Goal: Communication & Community: Ask a question

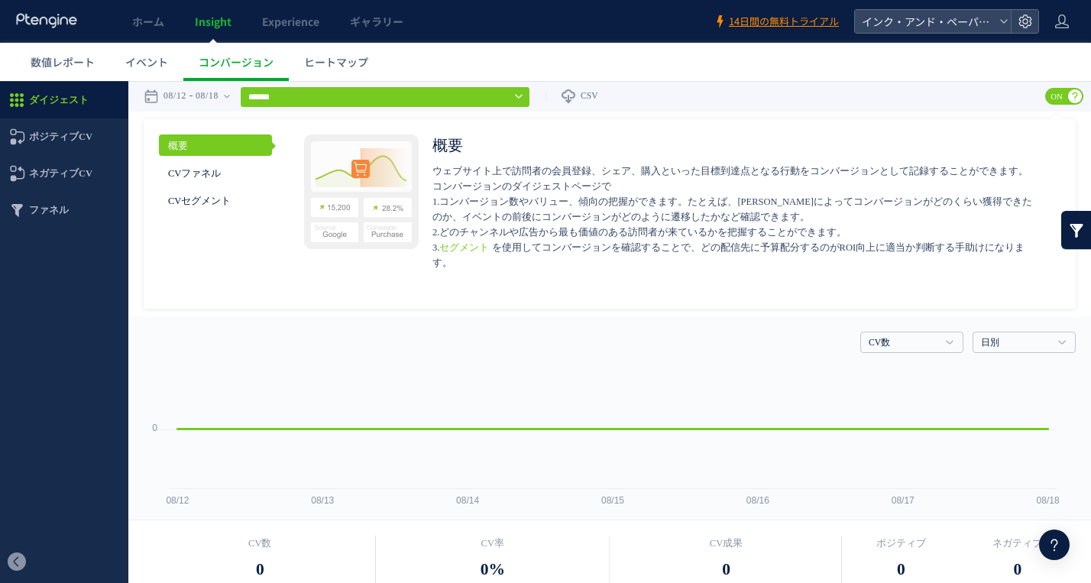
scroll to position [458, 0]
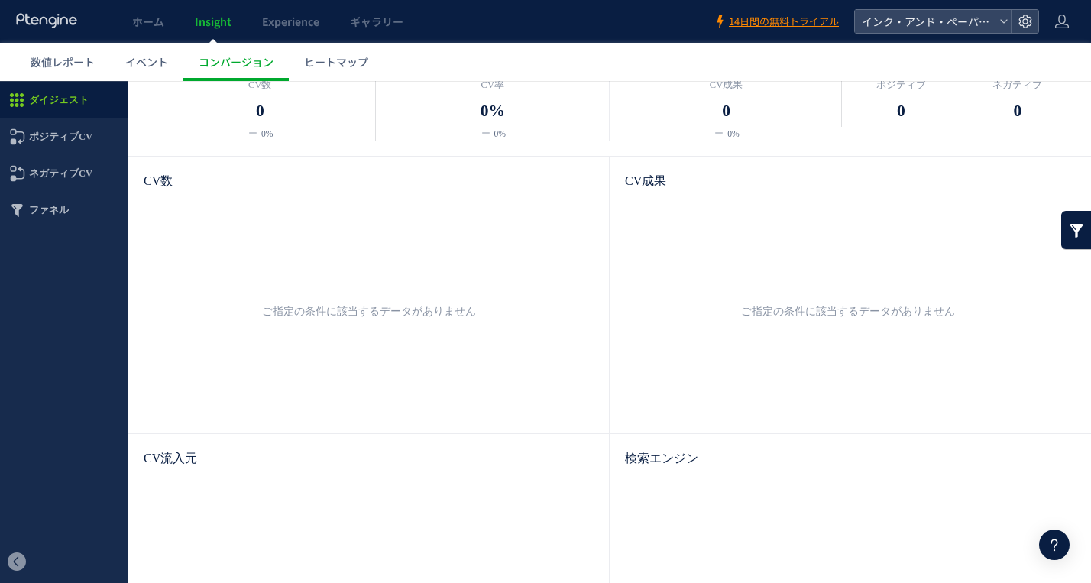
click at [875, 206] on ul "ご指定の条件に該当するデータがありません" at bounding box center [847, 311] width 415 height 213
click at [89, 137] on span "ポジティブCV" at bounding box center [60, 136] width 63 height 37
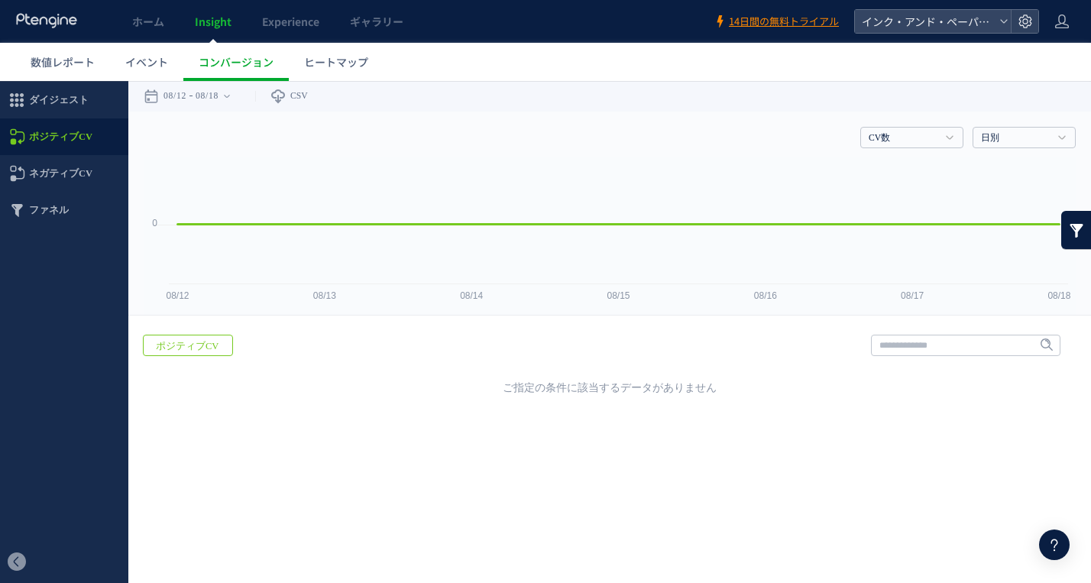
click at [71, 174] on span "ネガティブCV" at bounding box center [60, 173] width 63 height 37
click at [76, 138] on span "ポジティブCV" at bounding box center [60, 136] width 63 height 37
click at [149, 60] on span "イベント" at bounding box center [146, 61] width 43 height 15
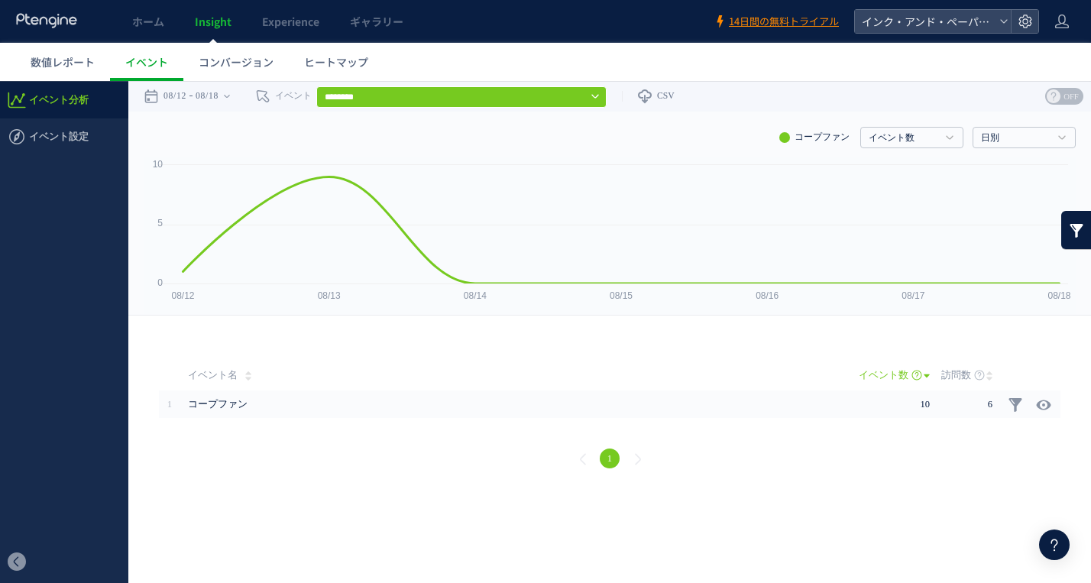
click at [232, 66] on span "コンバージョン" at bounding box center [236, 61] width 75 height 15
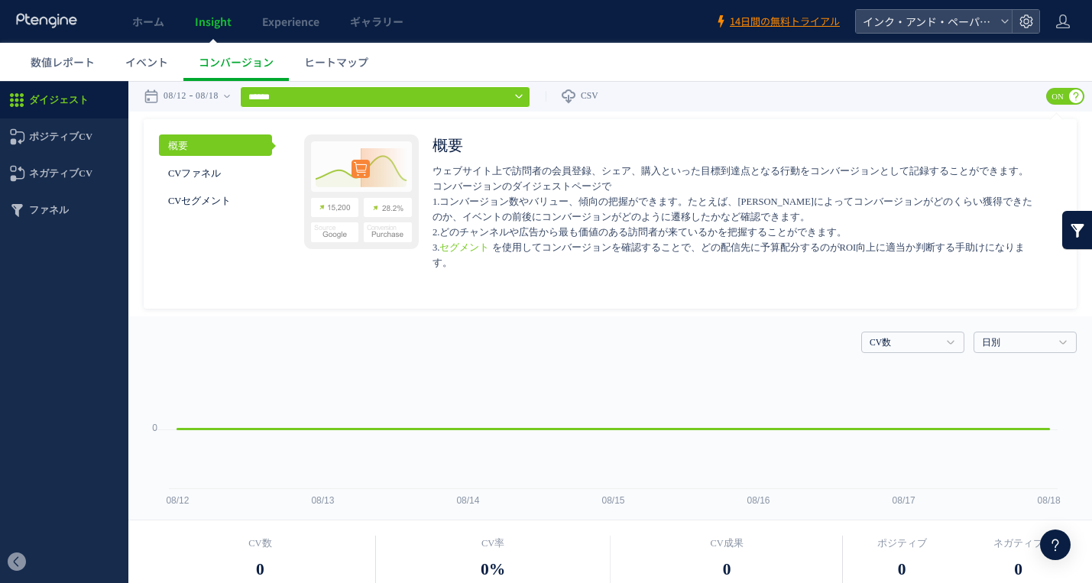
click at [224, 25] on span "Insight" at bounding box center [213, 21] width 37 height 15
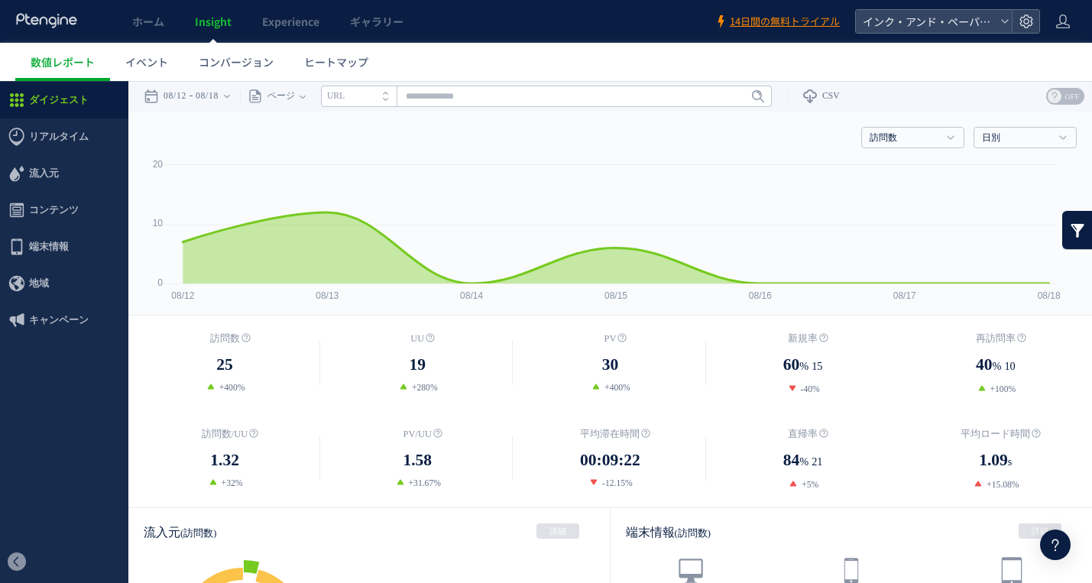
click at [1024, 23] on use at bounding box center [1025, 21] width 13 height 13
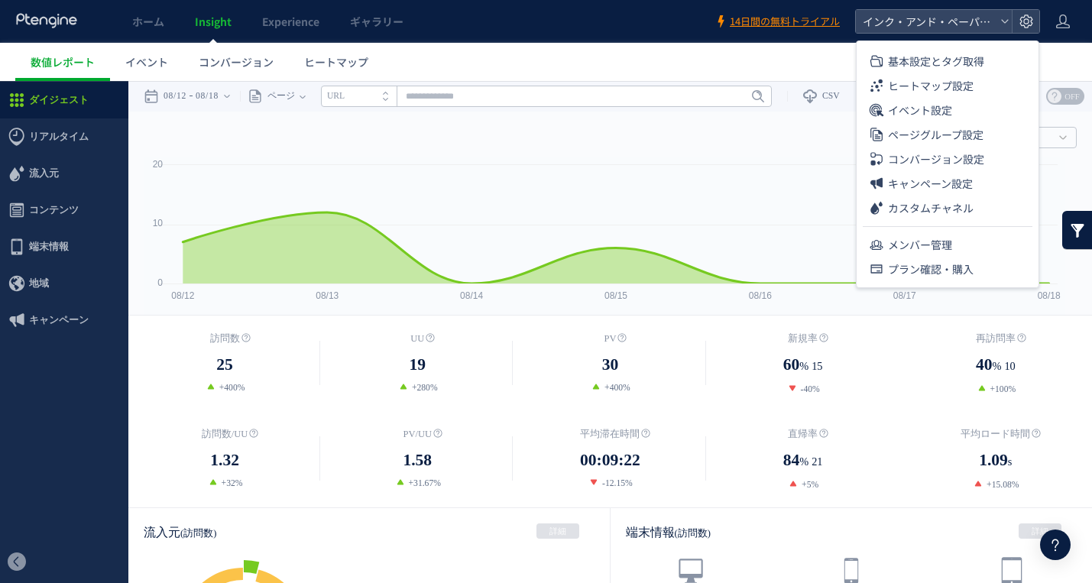
click at [961, 163] on span "コンバージョン設定" at bounding box center [936, 159] width 96 height 24
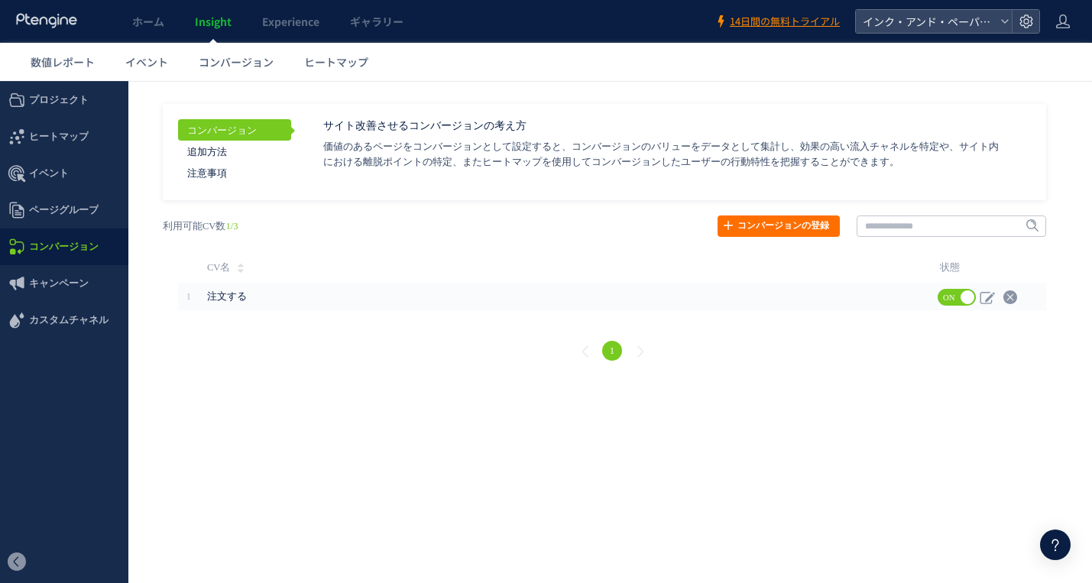
click at [823, 226] on link "コンバージョンの登録" at bounding box center [778, 225] width 122 height 21
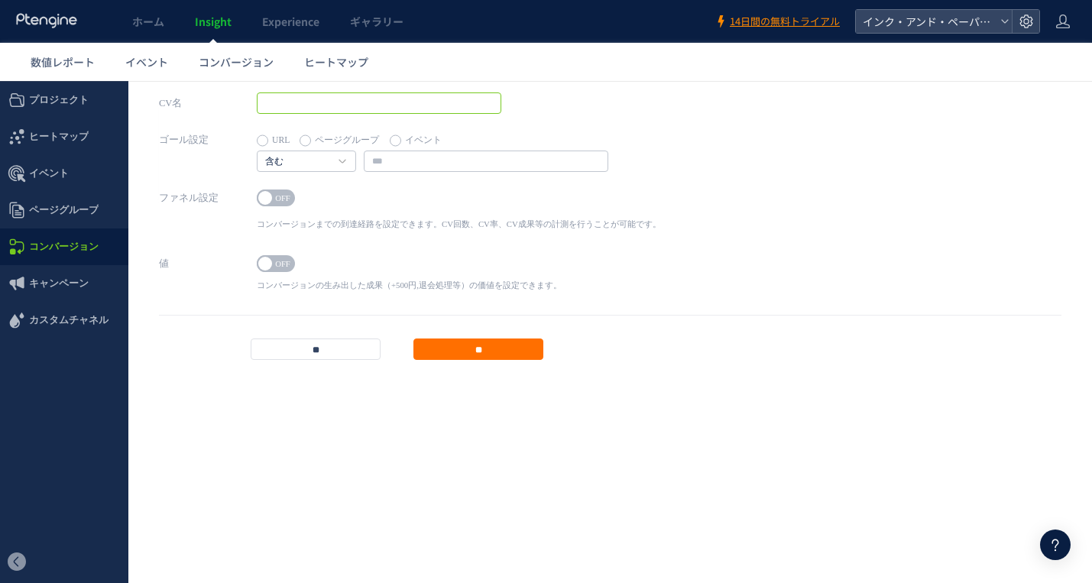
click at [366, 106] on input "text" at bounding box center [379, 102] width 244 height 21
type input "****"
click at [324, 159] on link "含む" at bounding box center [298, 162] width 66 height 14
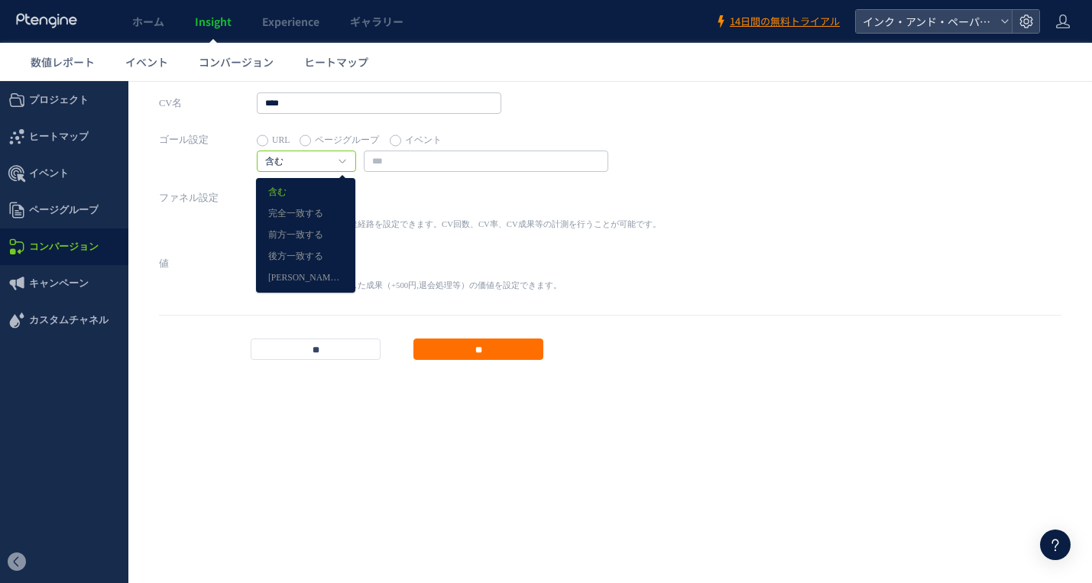
click at [281, 212] on link "完全一致する" at bounding box center [305, 214] width 75 height 20
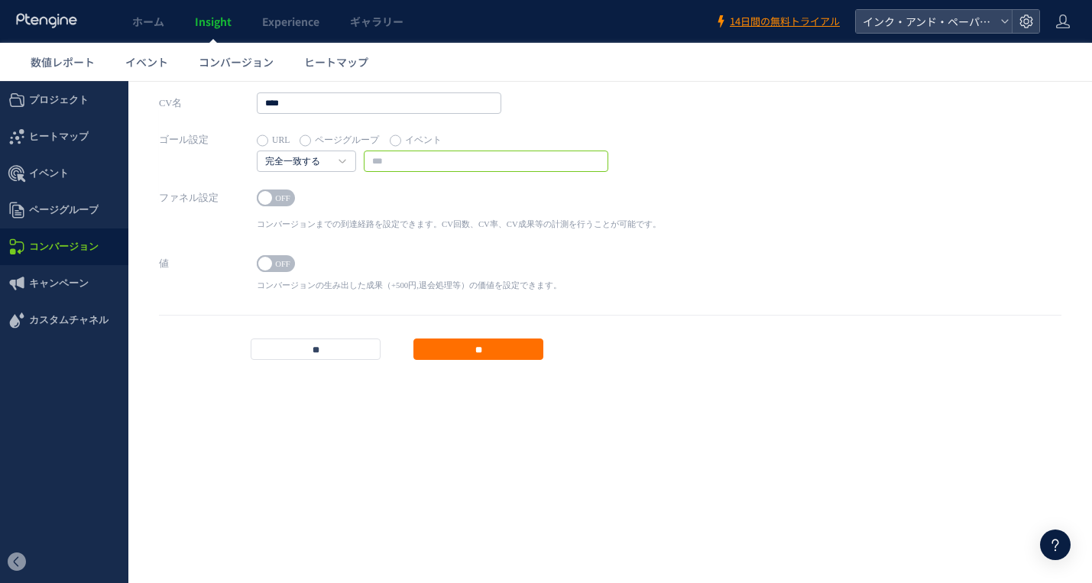
click at [413, 158] on input "text" at bounding box center [486, 161] width 244 height 21
click at [411, 156] on input "text" at bounding box center [486, 161] width 244 height 21
paste input "**********"
type input "**********"
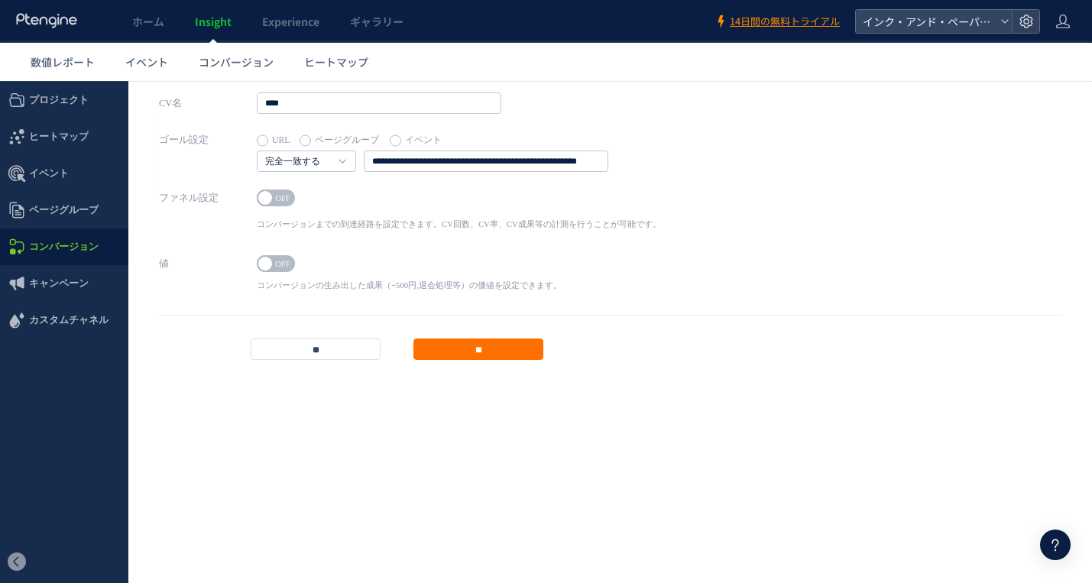
click at [289, 199] on span "OFF" at bounding box center [282, 197] width 23 height 17
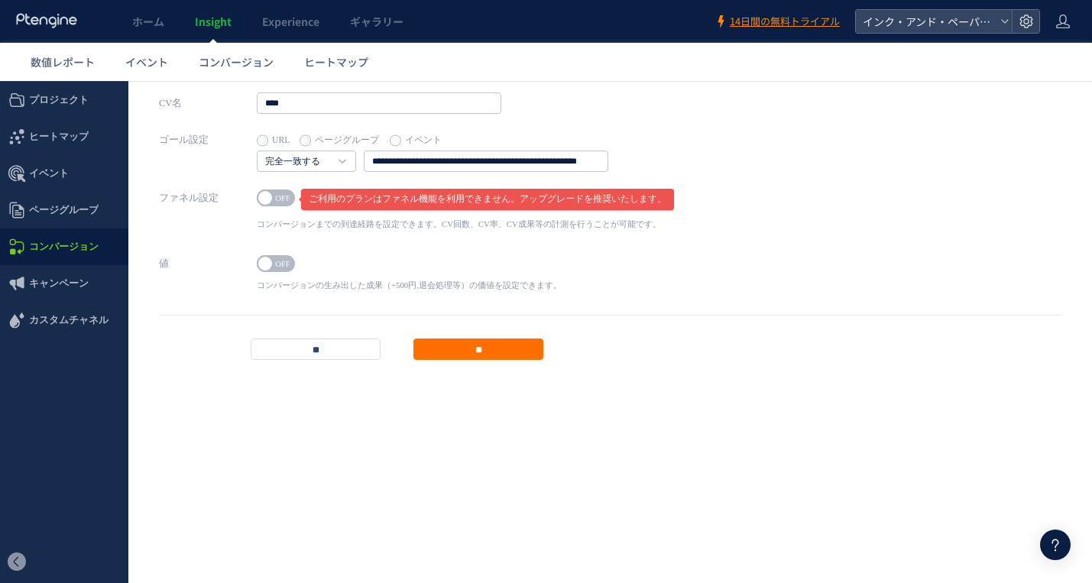
click at [276, 200] on span "OFF" at bounding box center [282, 197] width 23 height 17
click at [270, 264] on span at bounding box center [265, 264] width 14 height 14
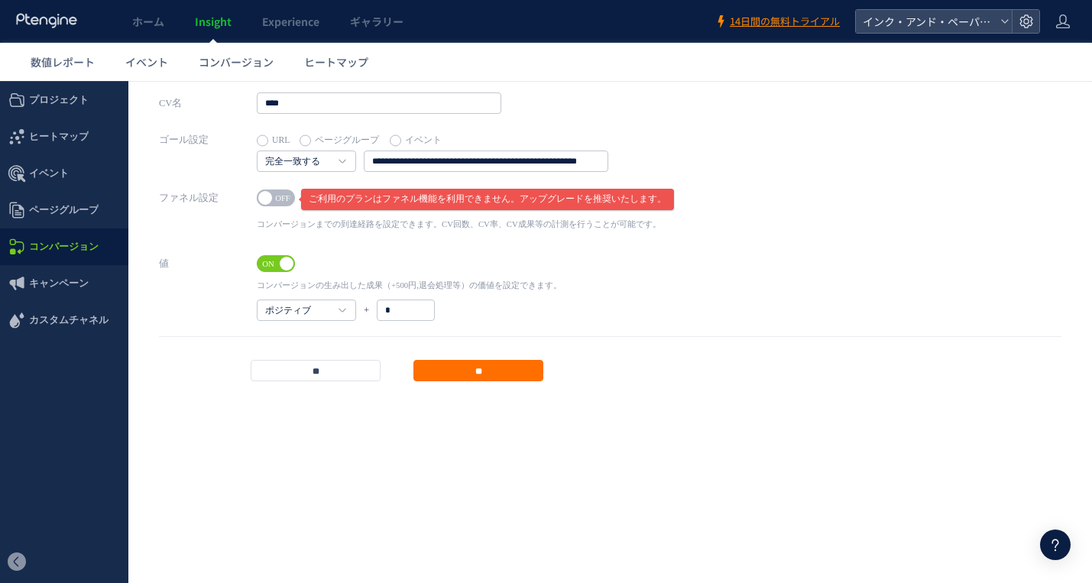
click at [332, 319] on h4 "ポジティブ" at bounding box center [306, 309] width 99 height 21
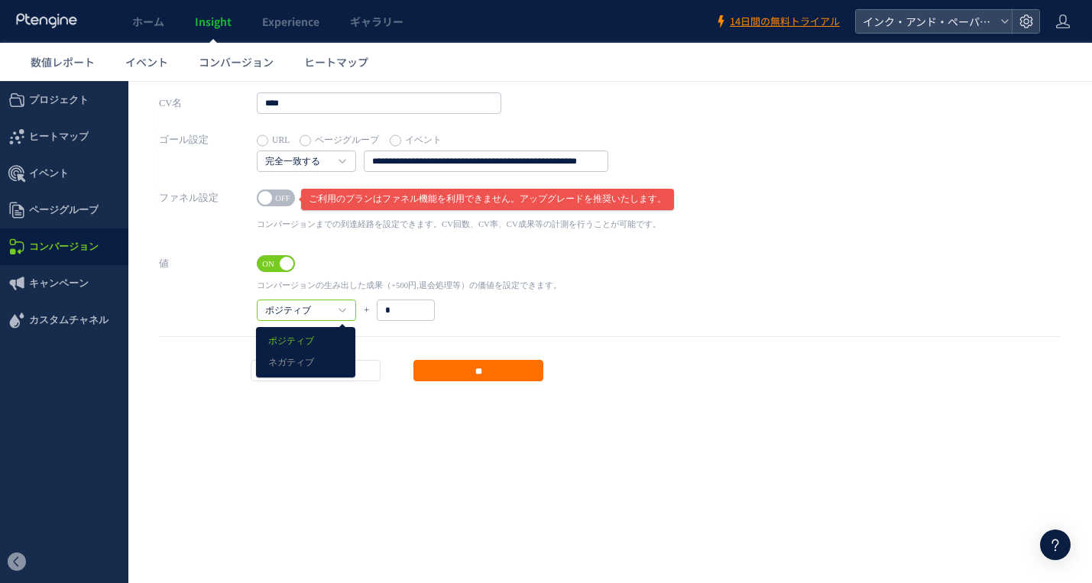
click at [311, 355] on link "ネガティブ" at bounding box center [305, 363] width 75 height 20
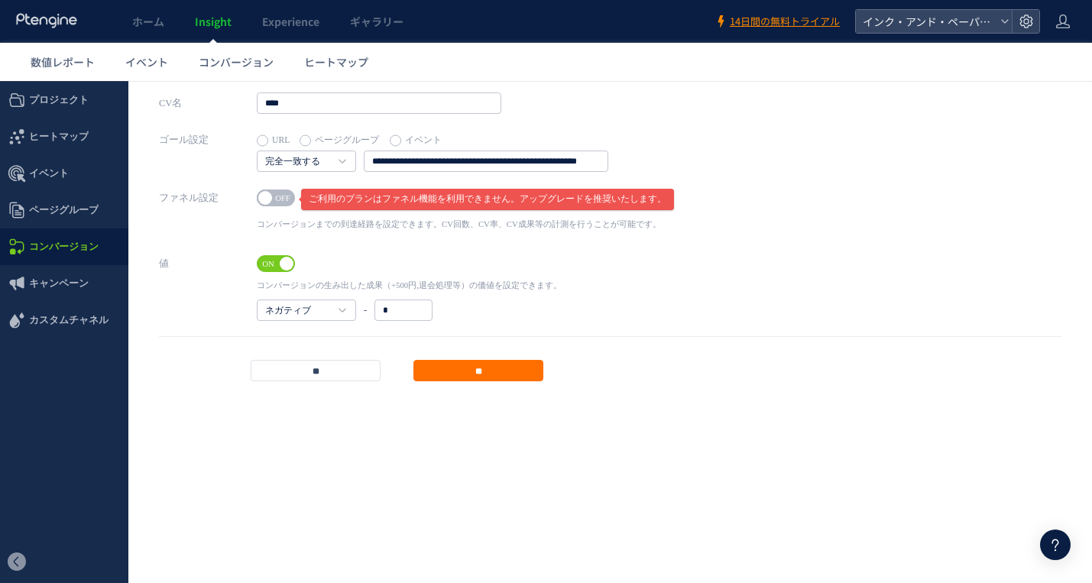
click at [322, 313] on link "ネガティブ" at bounding box center [298, 311] width 66 height 14
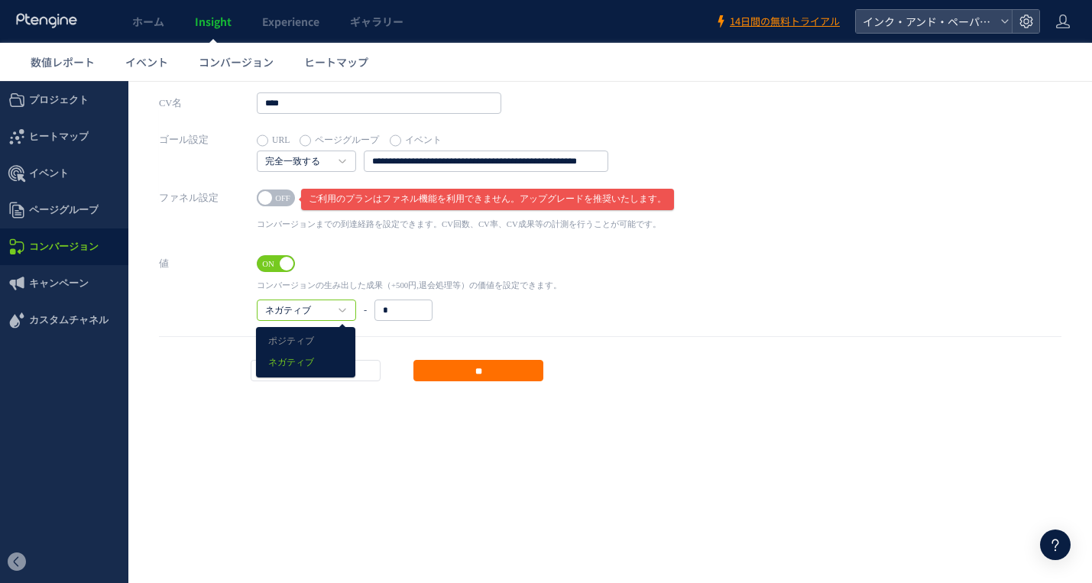
click at [273, 264] on span "ON" at bounding box center [268, 263] width 23 height 17
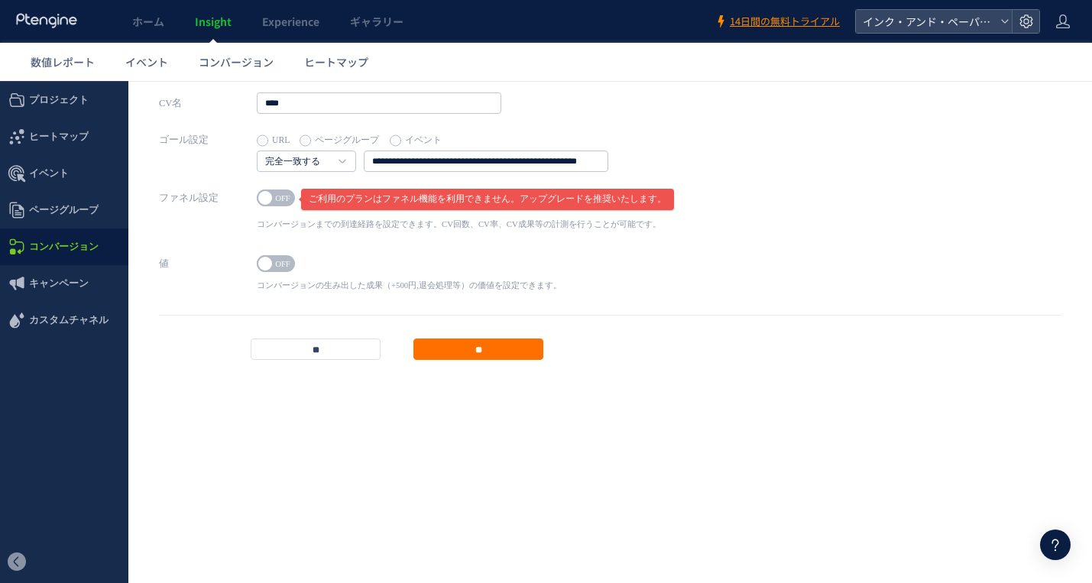
click at [461, 348] on input "**" at bounding box center [478, 348] width 130 height 21
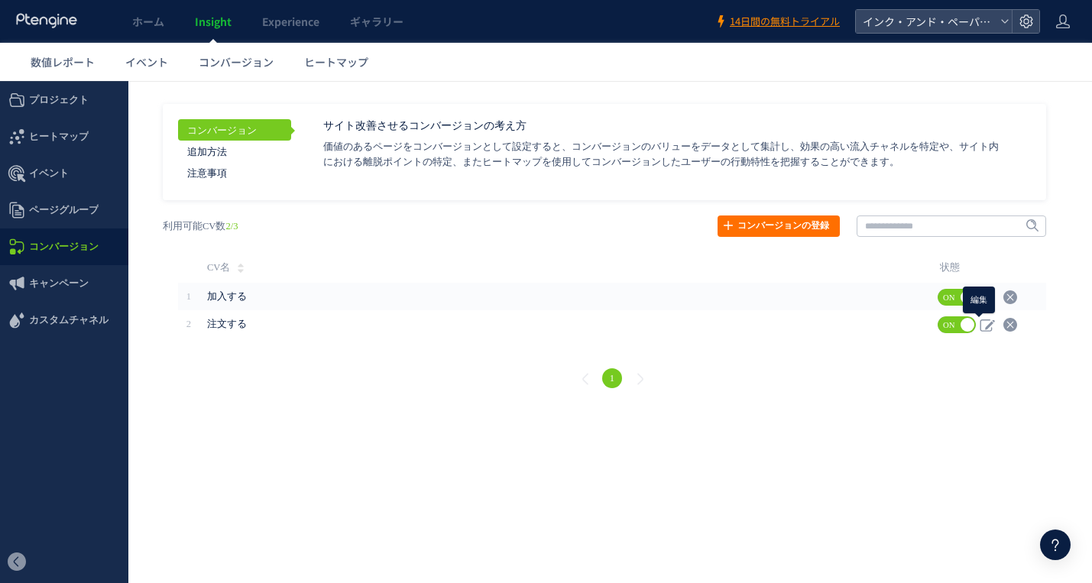
click at [991, 324] on icon at bounding box center [986, 324] width 15 height 15
type input "****"
type input "**********"
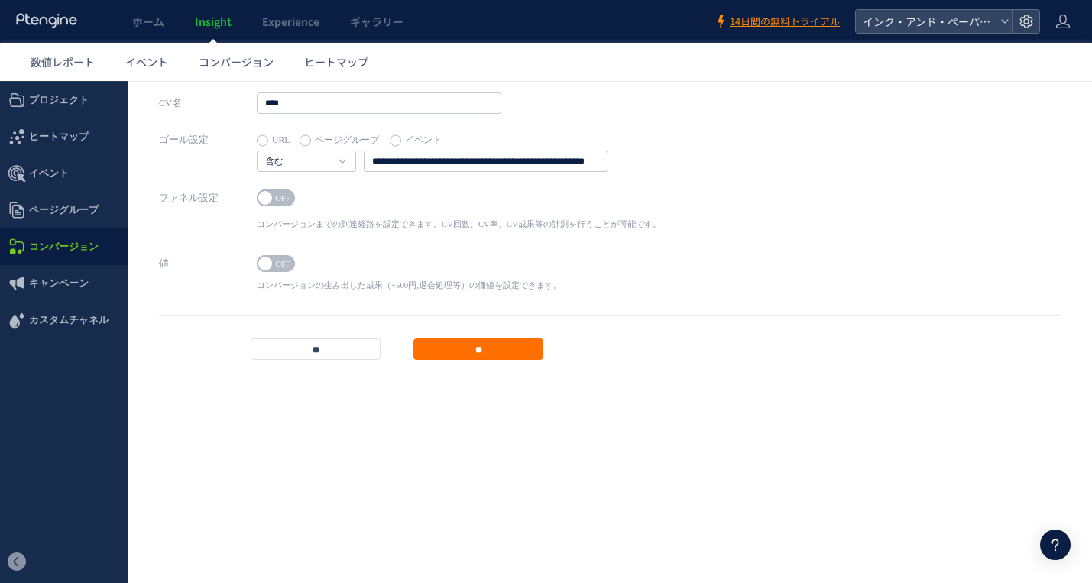
click at [293, 197] on span "OFF" at bounding box center [282, 197] width 23 height 17
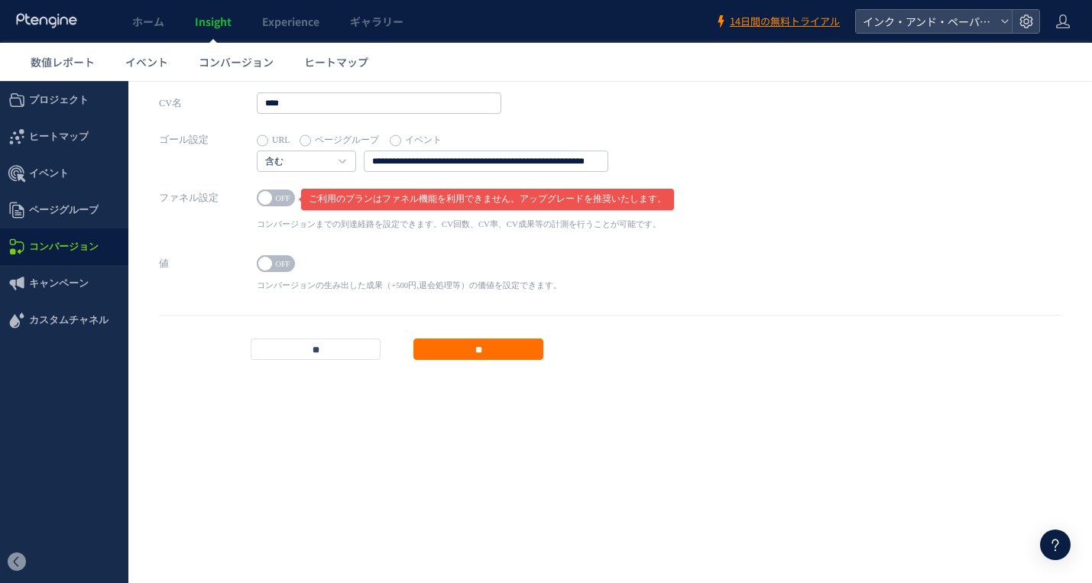
click at [348, 343] on input "**" at bounding box center [316, 348] width 130 height 21
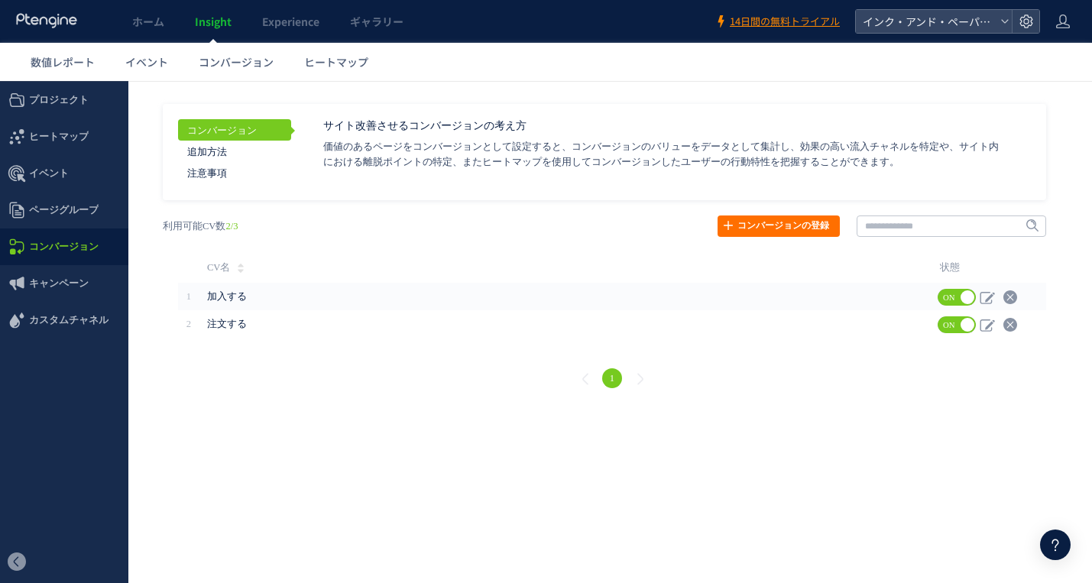
click at [516, 45] on ul "数値レポート イベント コンバージョン ヒートマップ" at bounding box center [553, 62] width 1076 height 38
click at [79, 59] on span "数値レポート" at bounding box center [63, 61] width 64 height 15
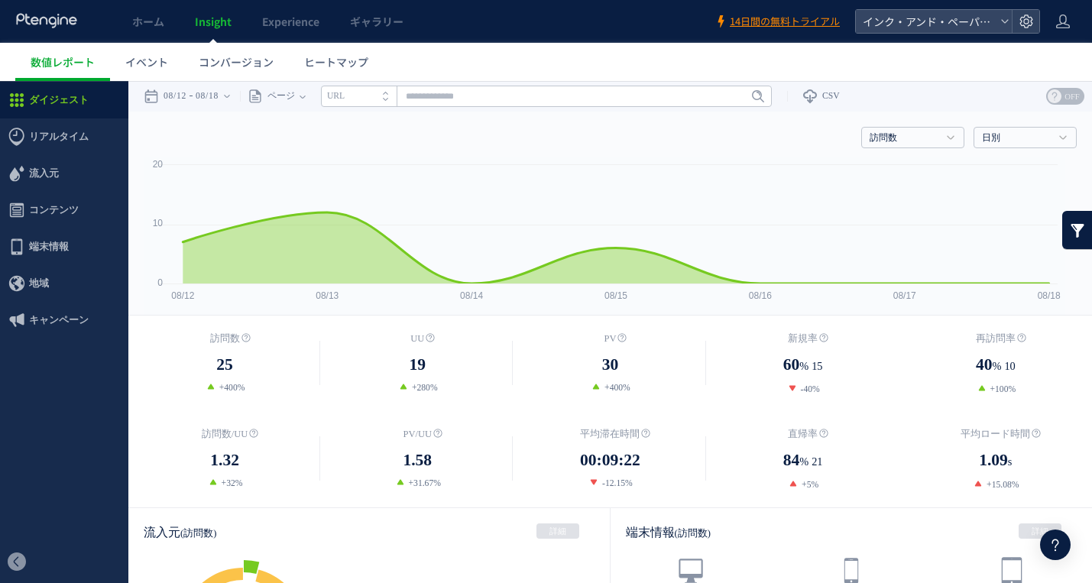
click at [218, 95] on time "08/18" at bounding box center [207, 96] width 23 height 31
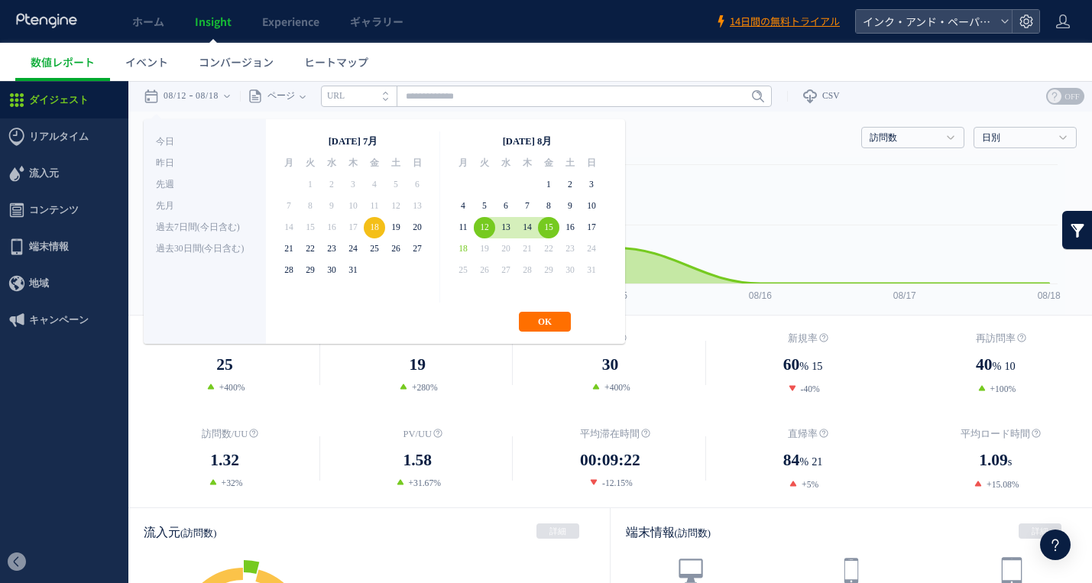
click at [540, 325] on button "OK" at bounding box center [545, 322] width 52 height 20
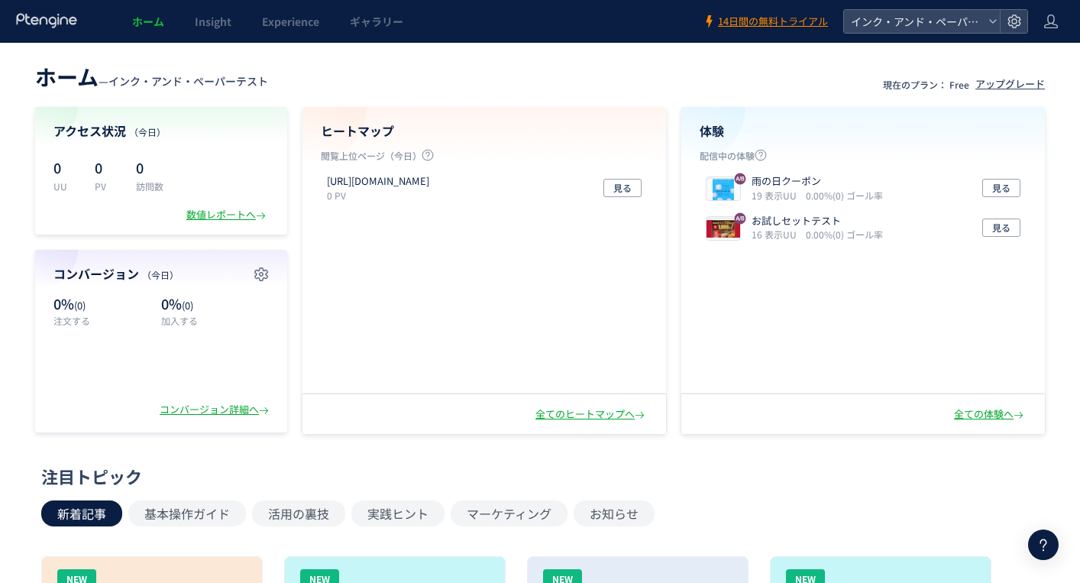
click at [209, 206] on div "アクセス状況 （[DATE]） 0 UU 0 PV 0 訪問数 数値レポートへ" at bounding box center [161, 171] width 252 height 128
click at [204, 215] on div "数値レポートへ" at bounding box center [227, 215] width 83 height 15
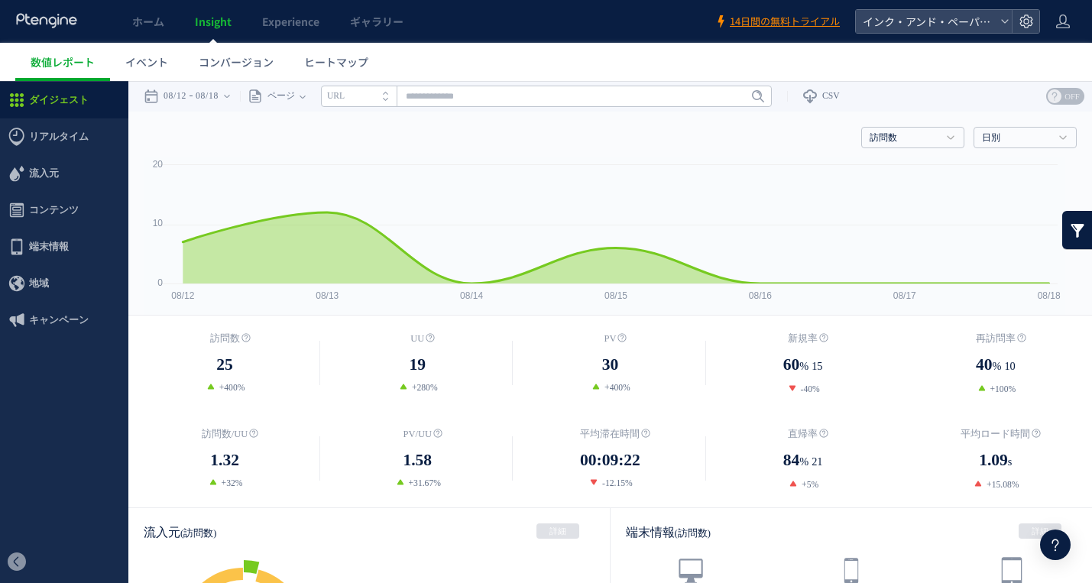
click at [218, 91] on time "08/18" at bounding box center [207, 96] width 23 height 31
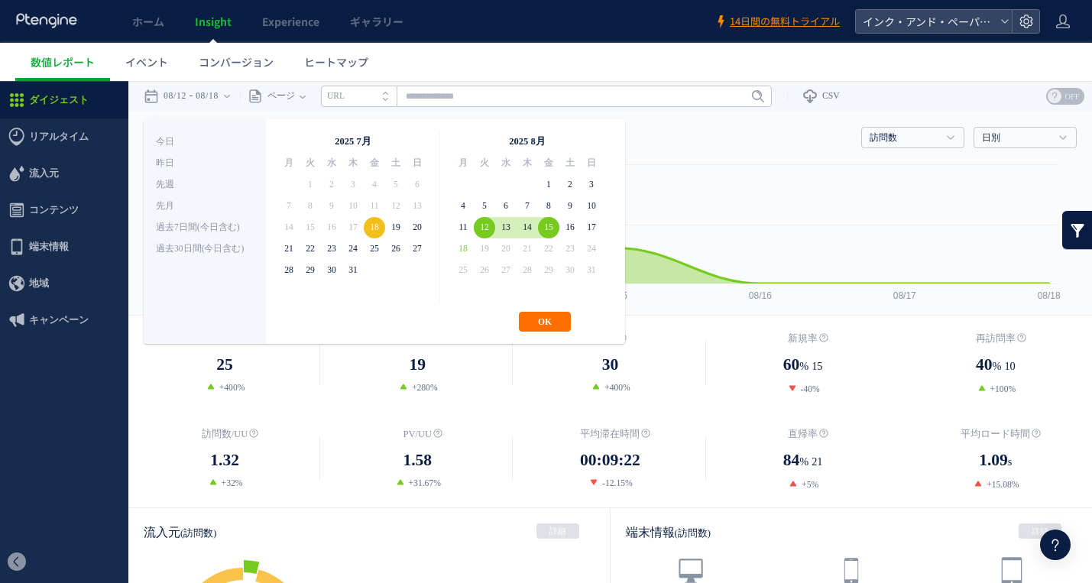
click at [542, 318] on button "OK" at bounding box center [545, 322] width 52 height 20
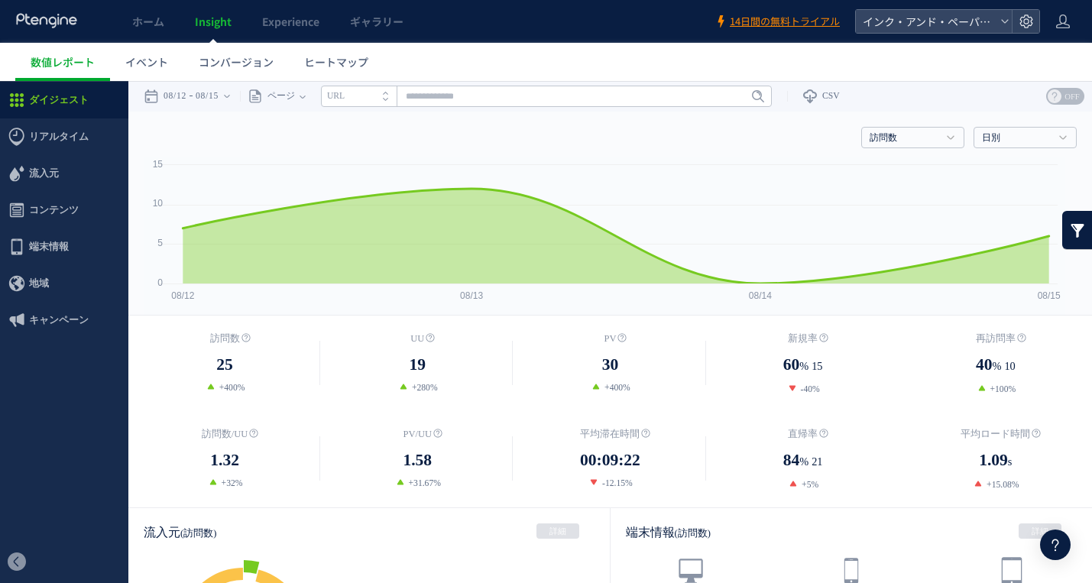
click at [126, 21] on link "ホーム" at bounding box center [148, 21] width 63 height 43
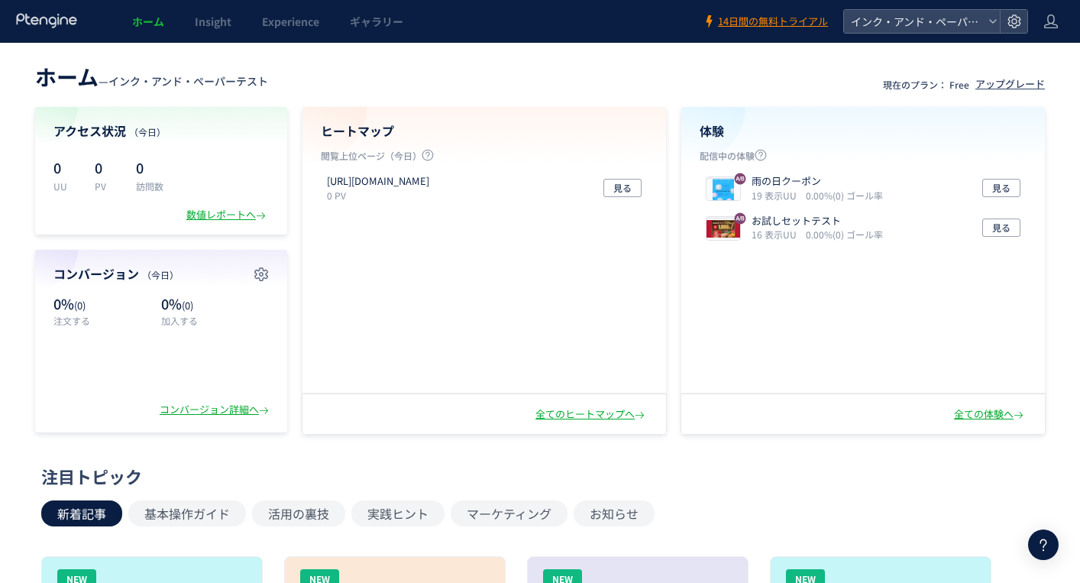
click at [223, 215] on div "数値レポートへ" at bounding box center [227, 215] width 83 height 15
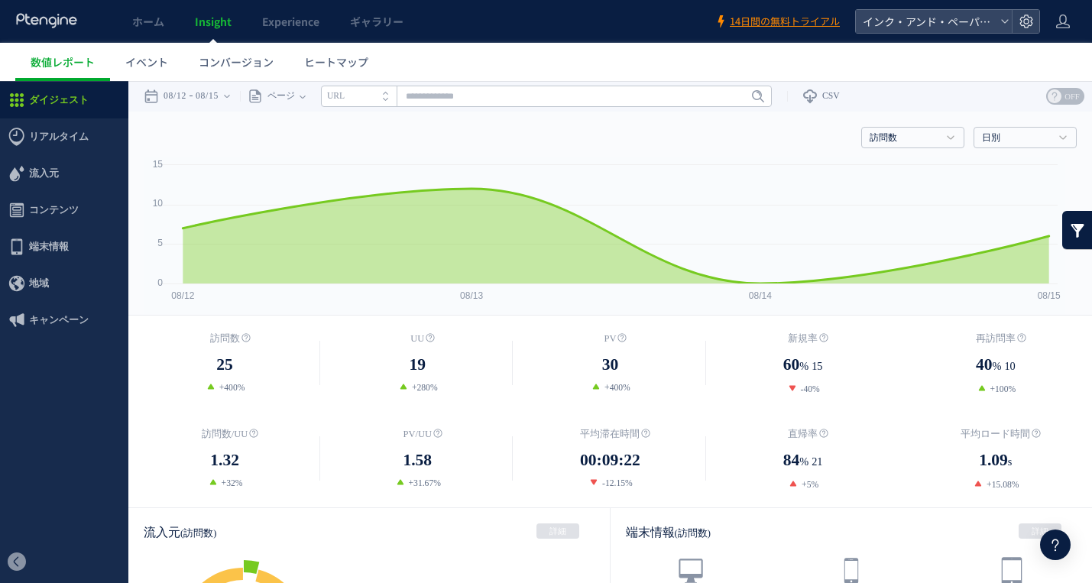
click at [1063, 550] on icon at bounding box center [1055, 545] width 18 height 18
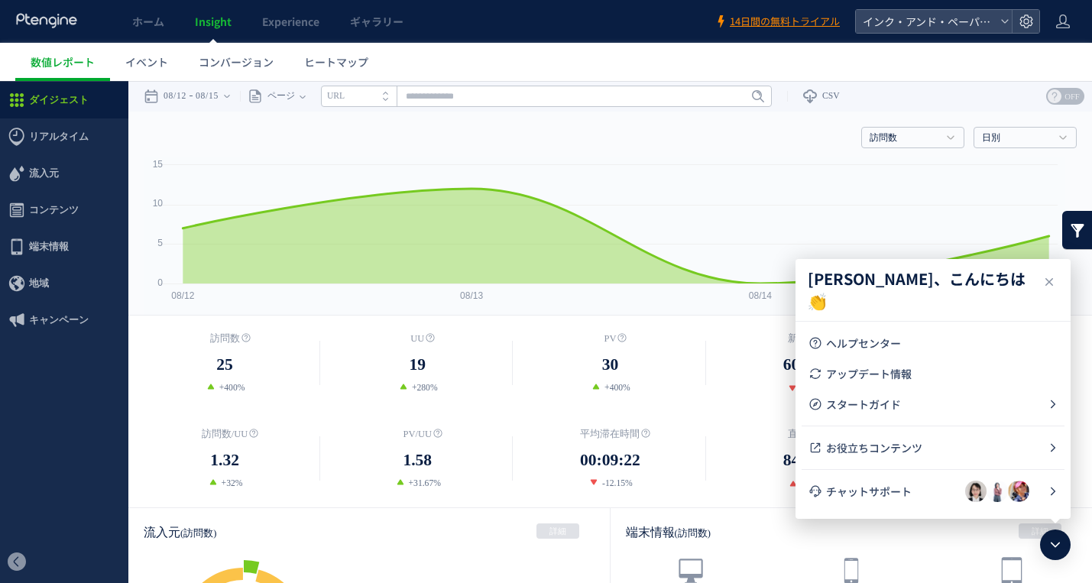
click at [900, 500] on li "チャットサポート" at bounding box center [932, 491] width 263 height 31
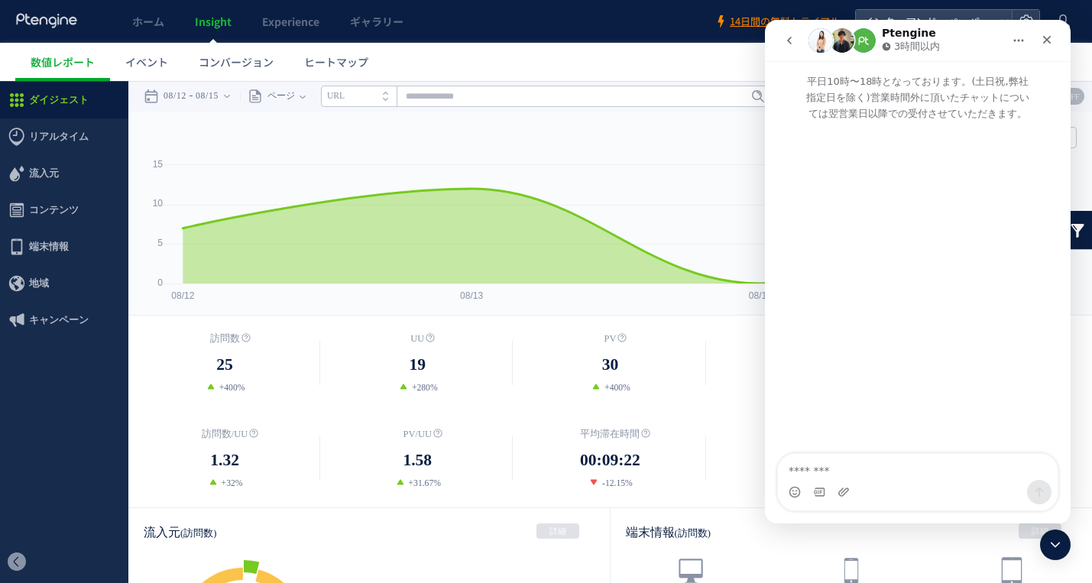
click at [861, 463] on textarea "メッセージ..." at bounding box center [918, 467] width 280 height 26
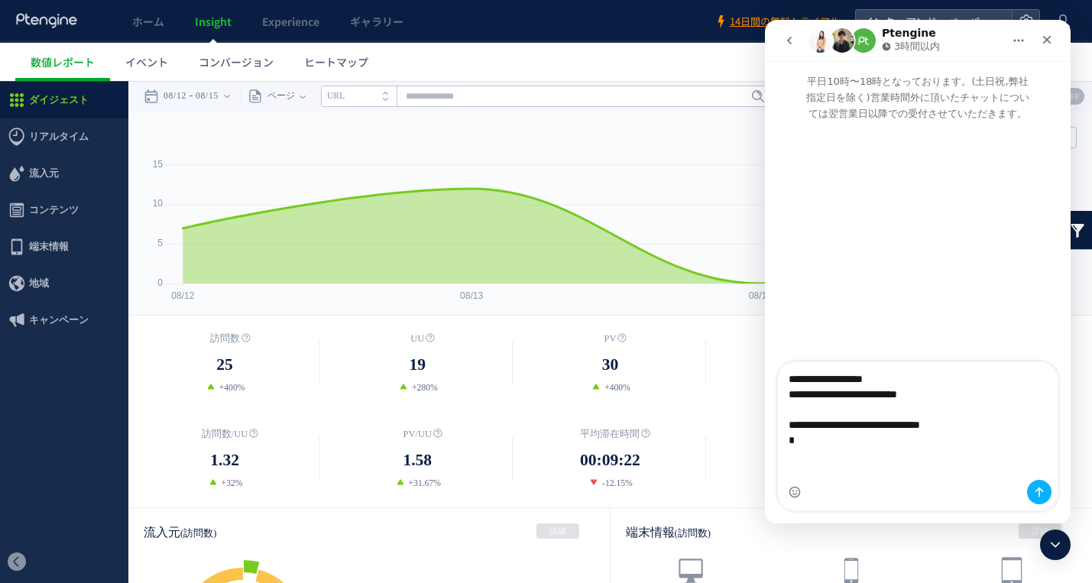
click at [40, 270] on span "地域" at bounding box center [39, 283] width 20 height 37
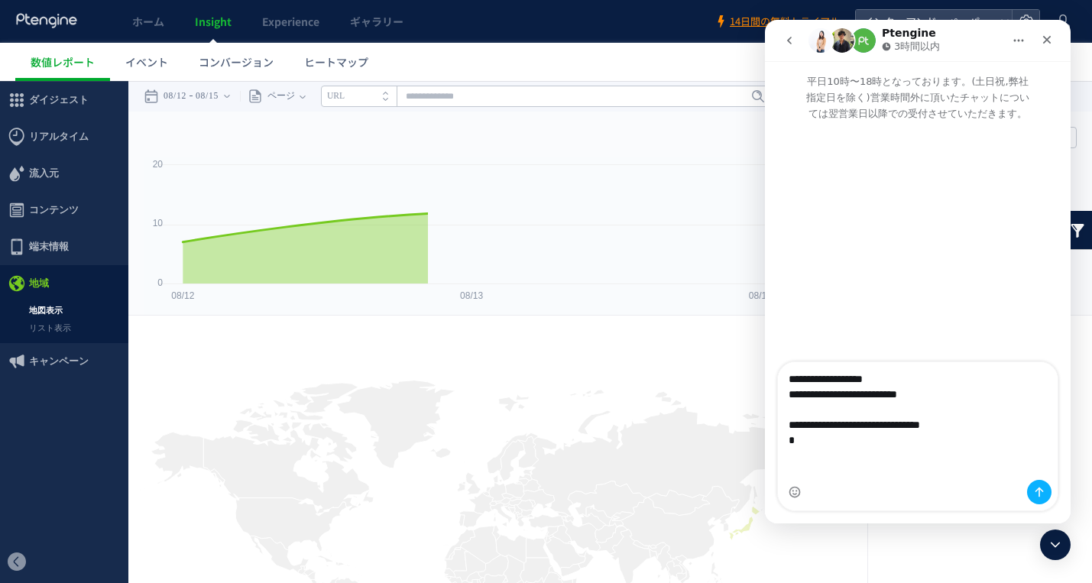
click at [67, 325] on link "リスト表示" at bounding box center [64, 328] width 128 height 18
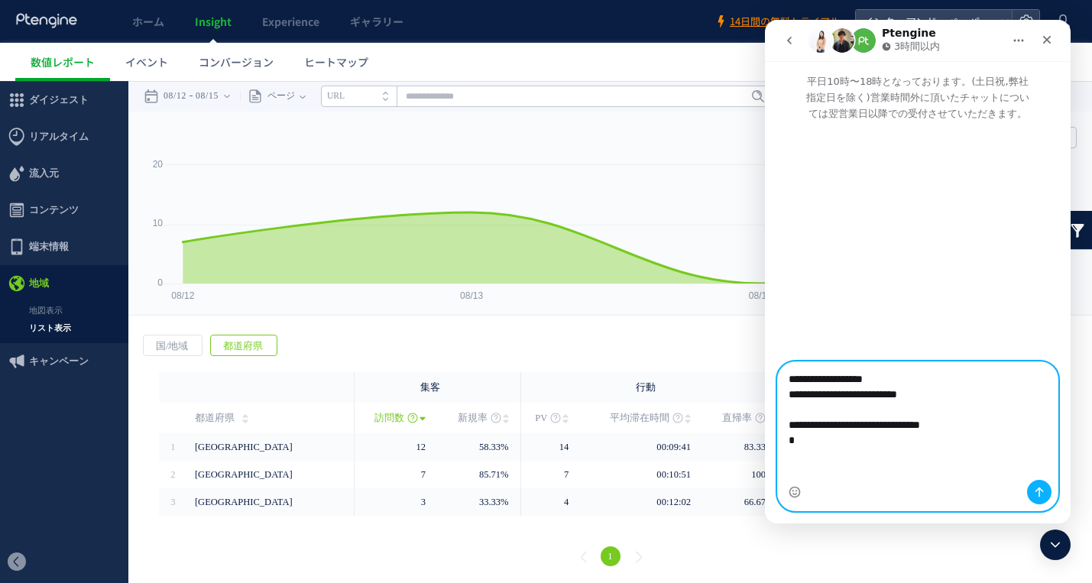
click at [824, 464] on textarea "**********" at bounding box center [918, 413] width 280 height 102
click at [808, 464] on textarea "**********" at bounding box center [918, 413] width 280 height 102
paste textarea "**********"
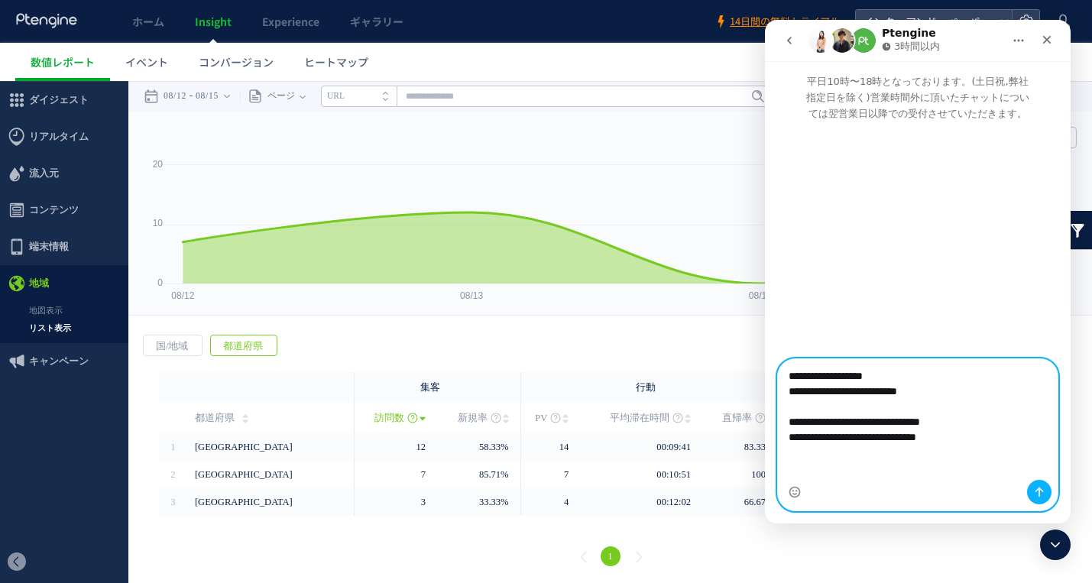
click at [999, 456] on textarea "**********" at bounding box center [918, 418] width 280 height 118
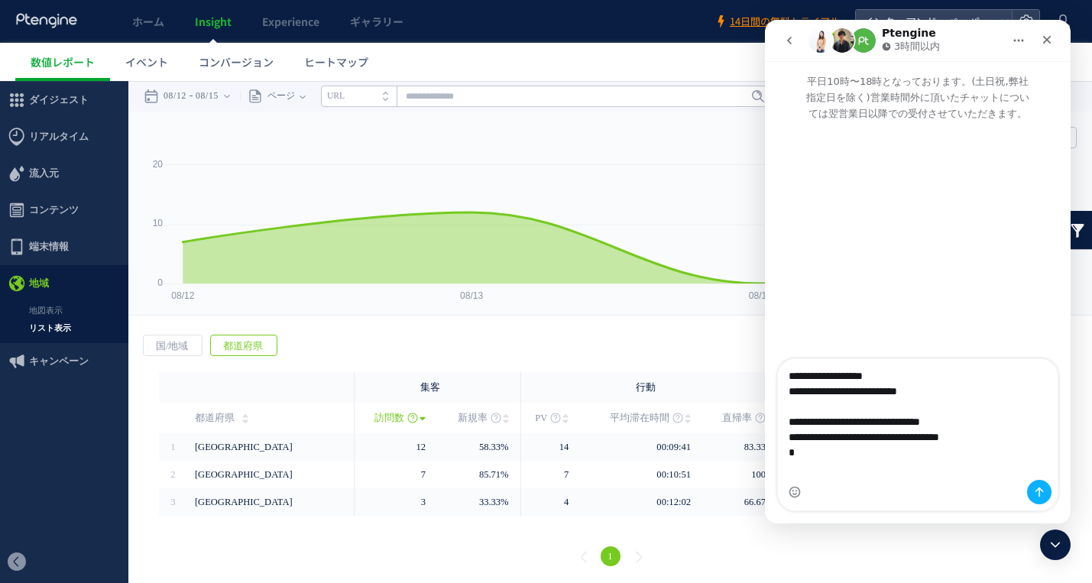
click at [209, 63] on span "コンバージョン" at bounding box center [236, 61] width 75 height 15
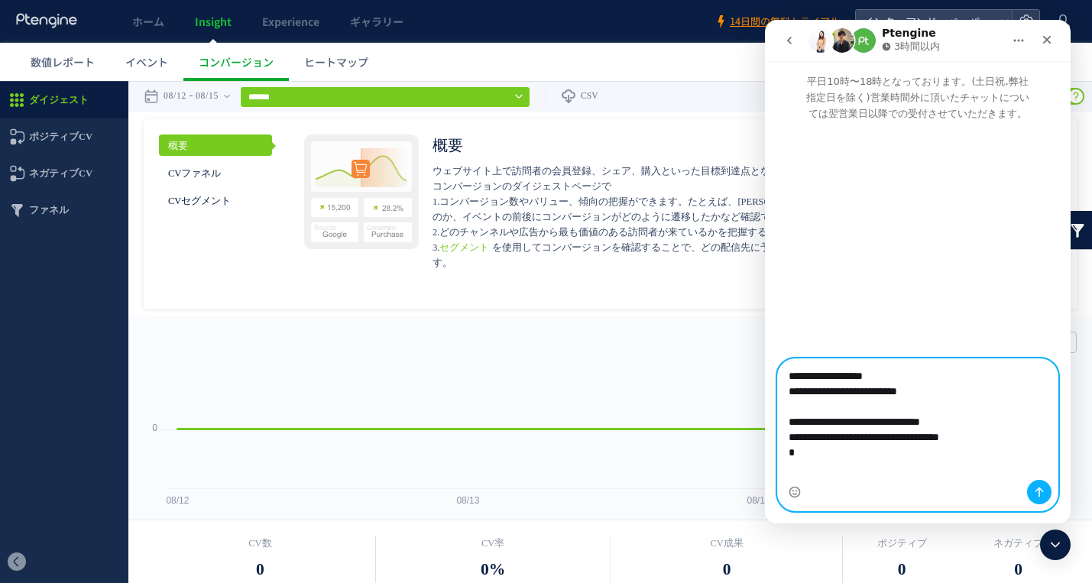
click at [808, 474] on textarea "**********" at bounding box center [918, 419] width 280 height 121
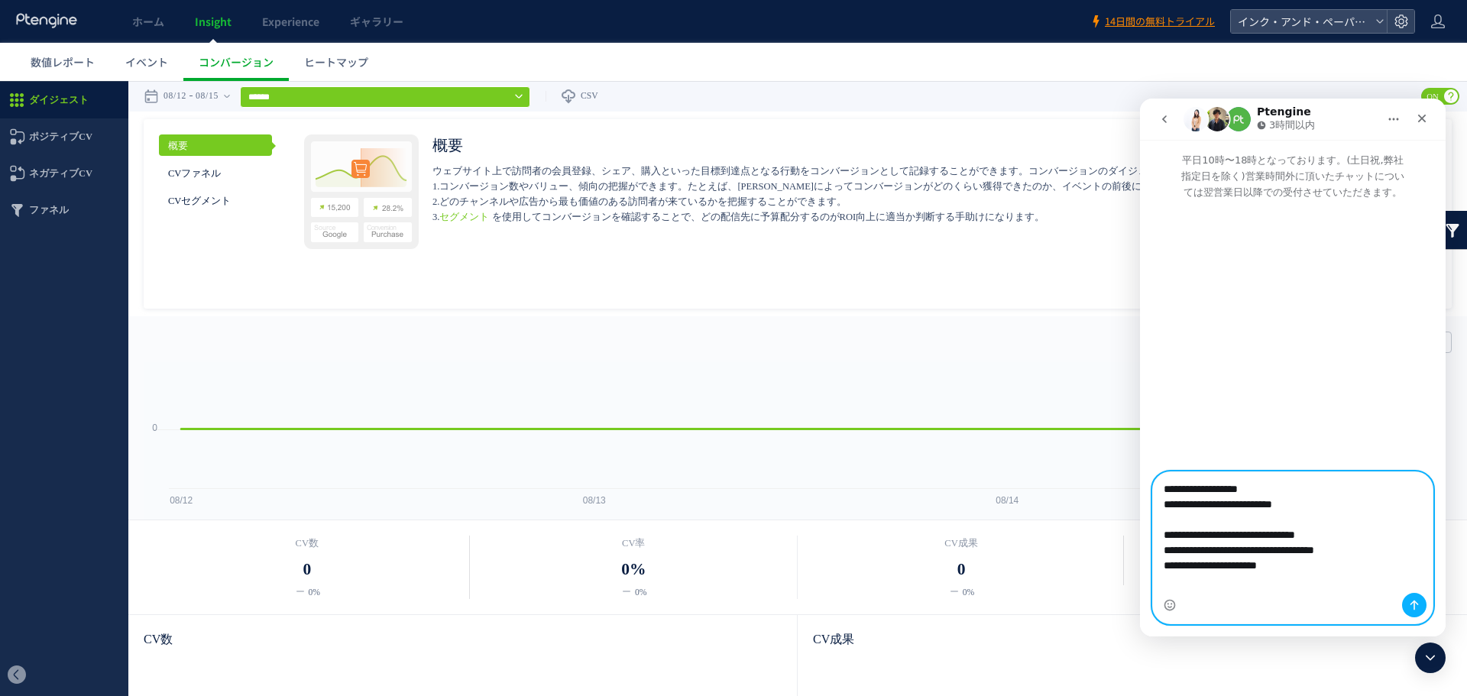
type textarea "**********"
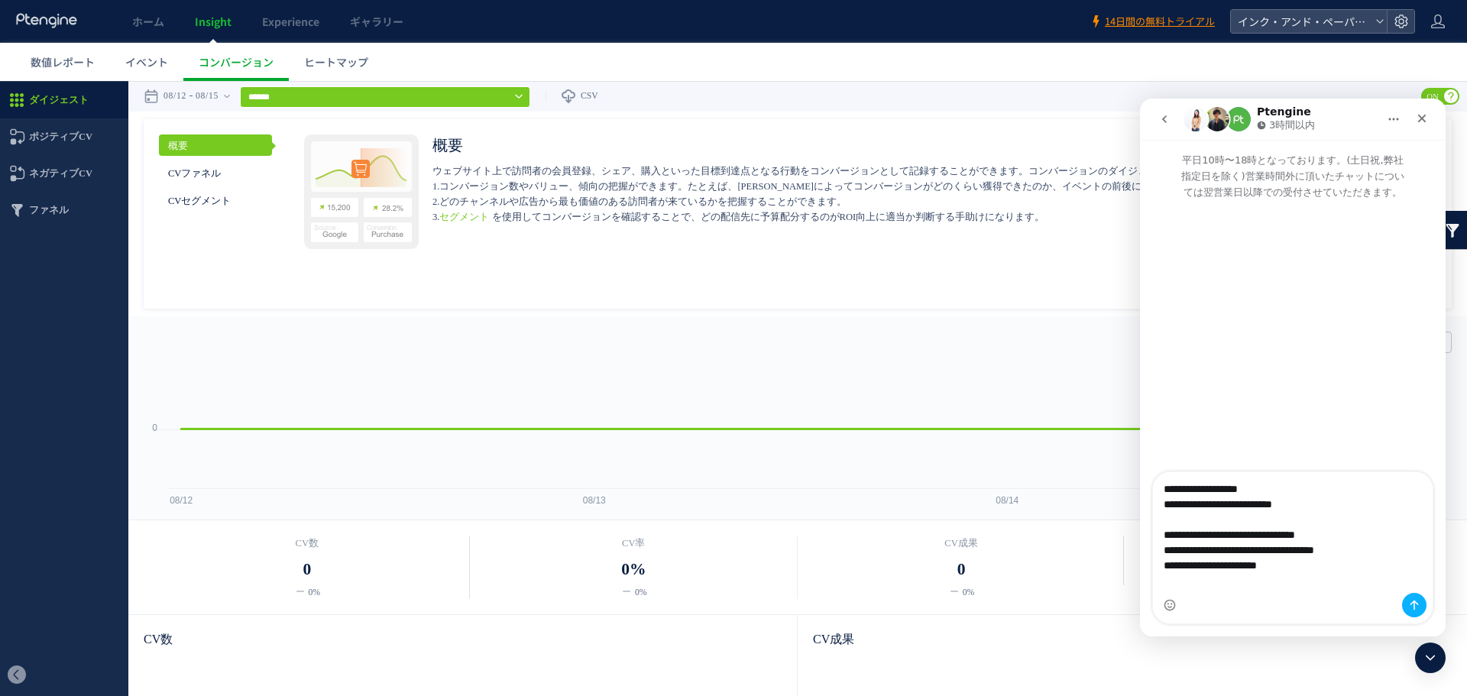
click at [515, 95] on input "******" at bounding box center [385, 96] width 290 height 21
click at [523, 95] on icon at bounding box center [519, 96] width 8 height 12
click at [1079, 19] on div at bounding box center [1401, 21] width 28 height 23
click at [1079, 120] on icon "go back" at bounding box center [1164, 119] width 5 height 8
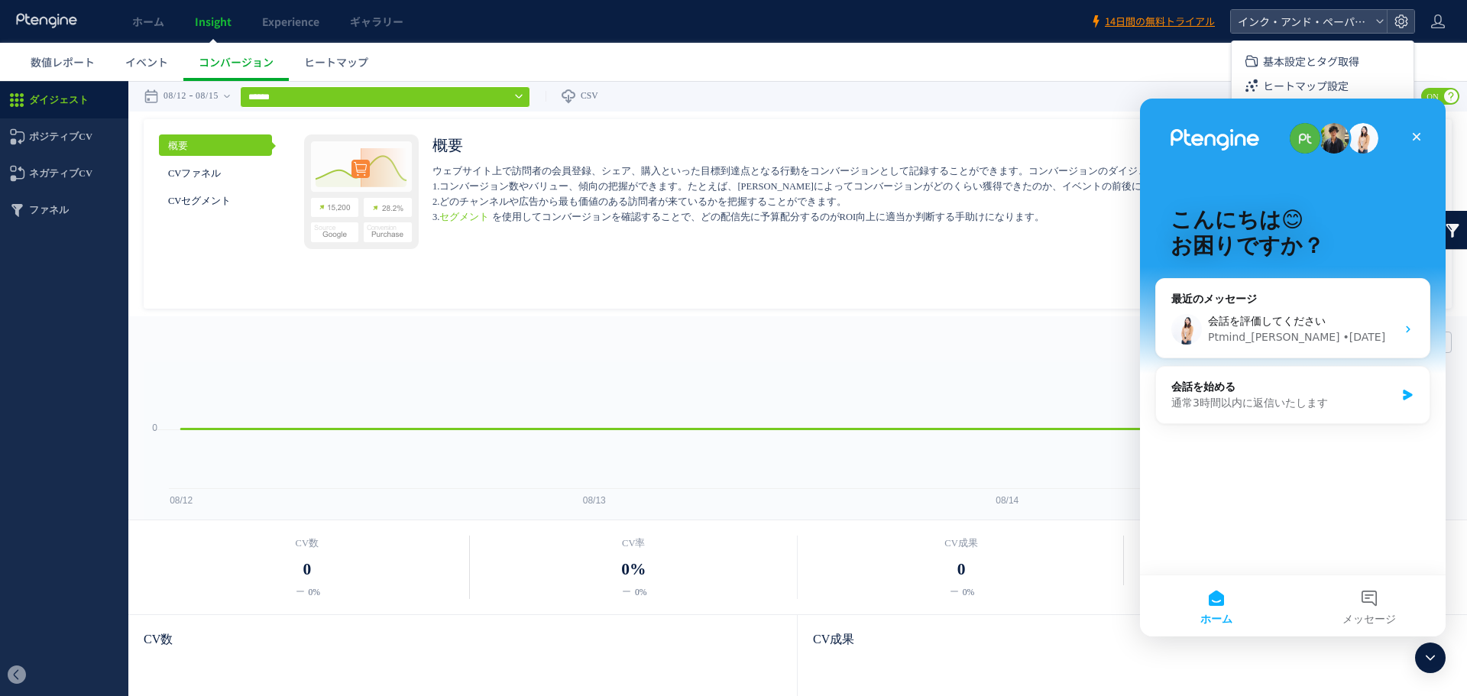
click at [1079, 582] on icon at bounding box center [1430, 658] width 18 height 18
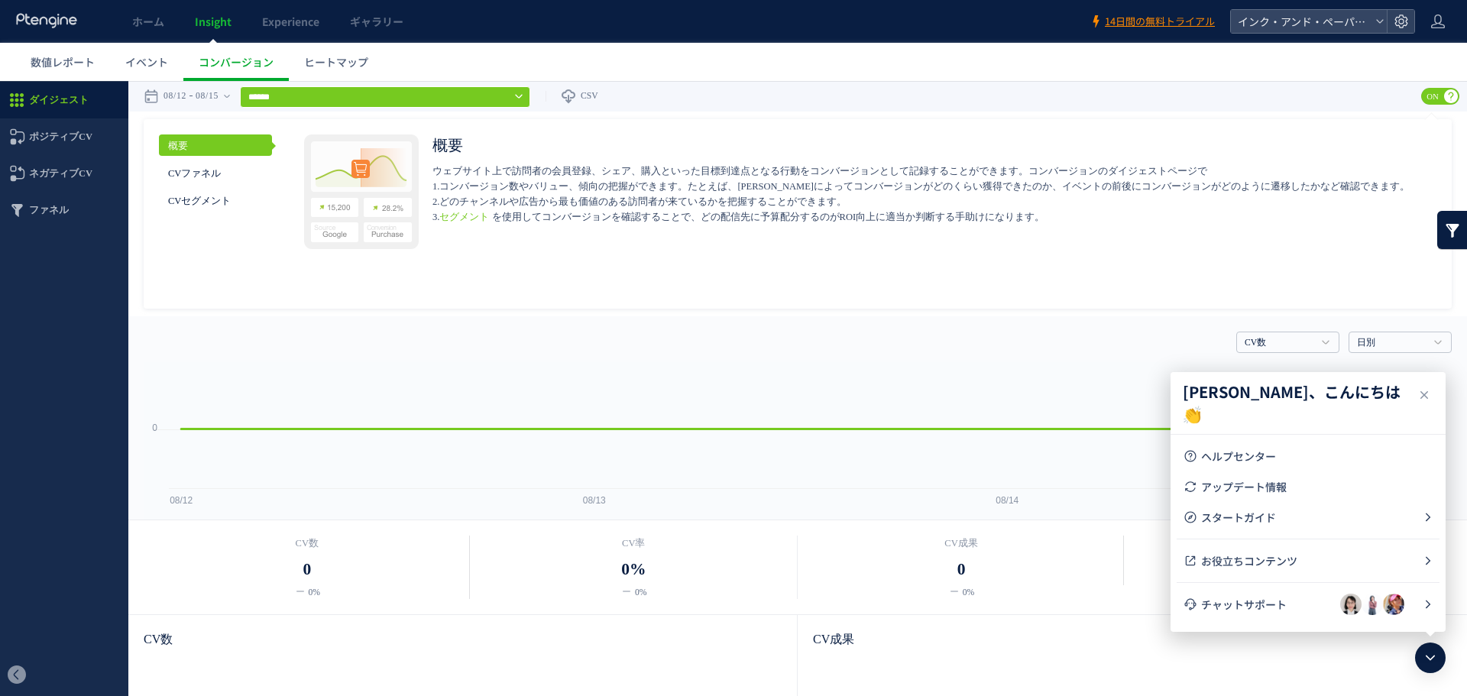
click at [1079, 21] on icon at bounding box center [1400, 21] width 15 height 15
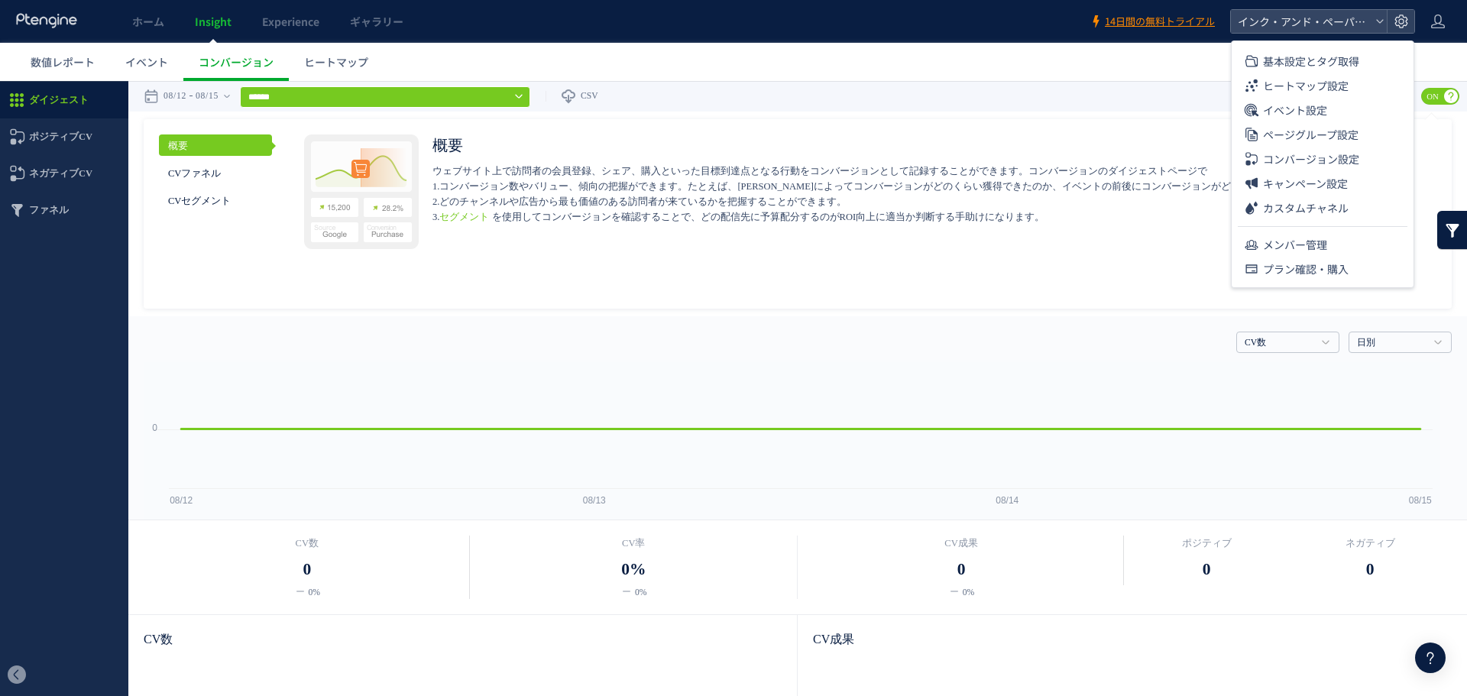
click at [1079, 160] on span "コンバージョン設定" at bounding box center [1311, 159] width 96 height 24
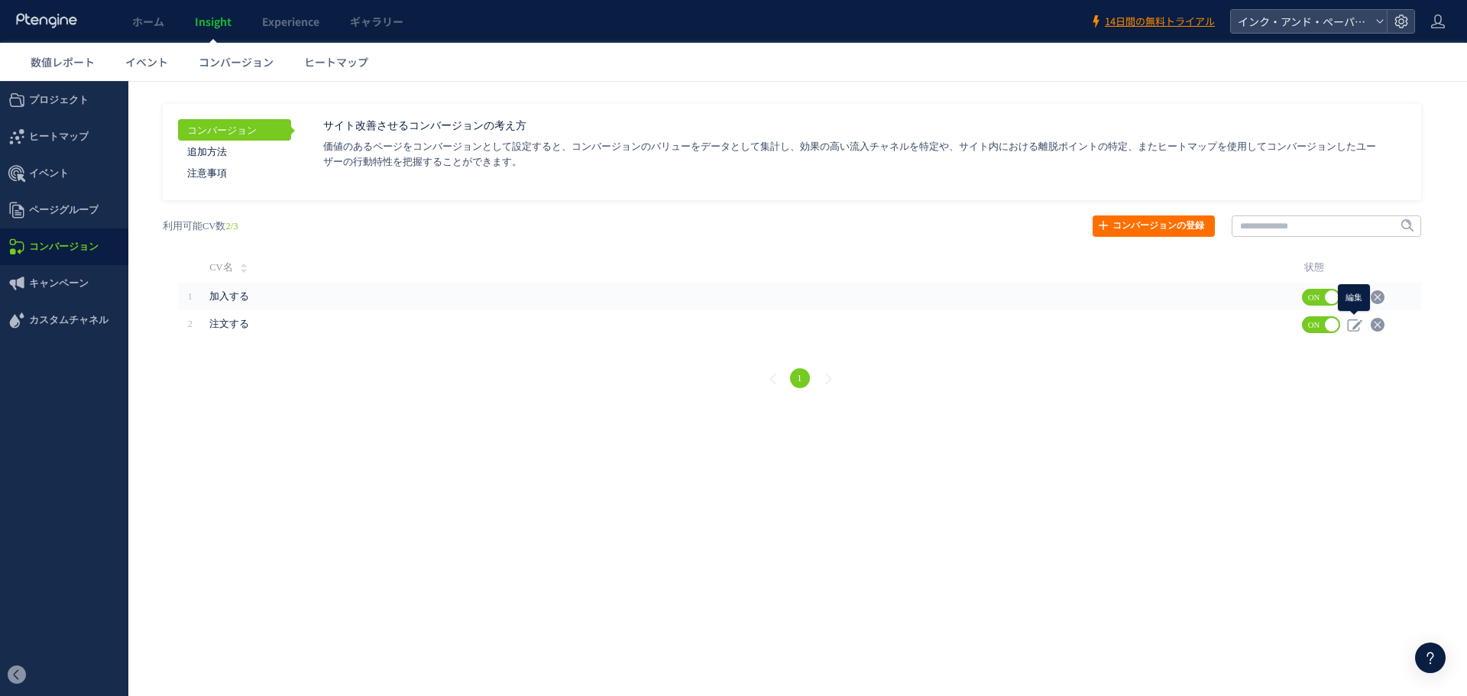
click at [1079, 327] on icon at bounding box center [1354, 324] width 15 height 15
type input "****"
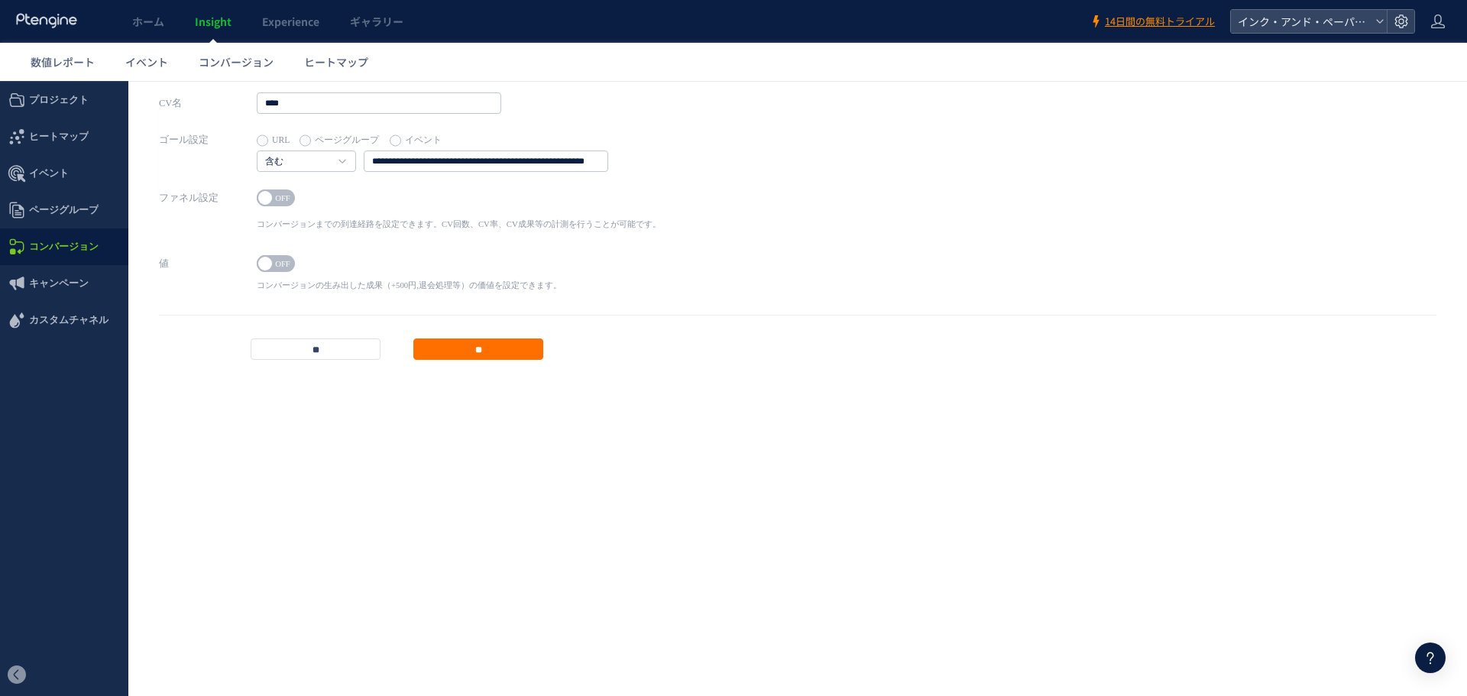
click at [1079, 582] on div at bounding box center [1430, 657] width 31 height 31
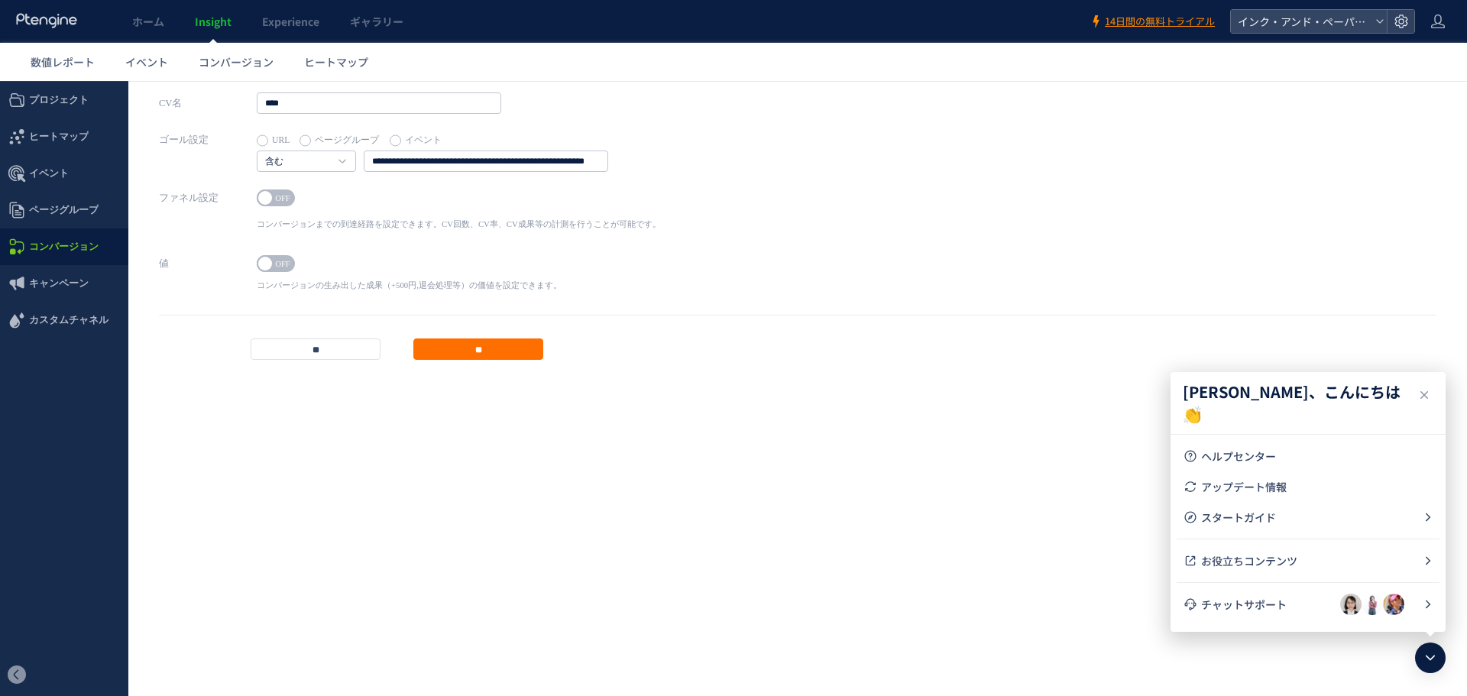
click at [1079, 582] on span "チャットサポート" at bounding box center [1270, 604] width 139 height 15
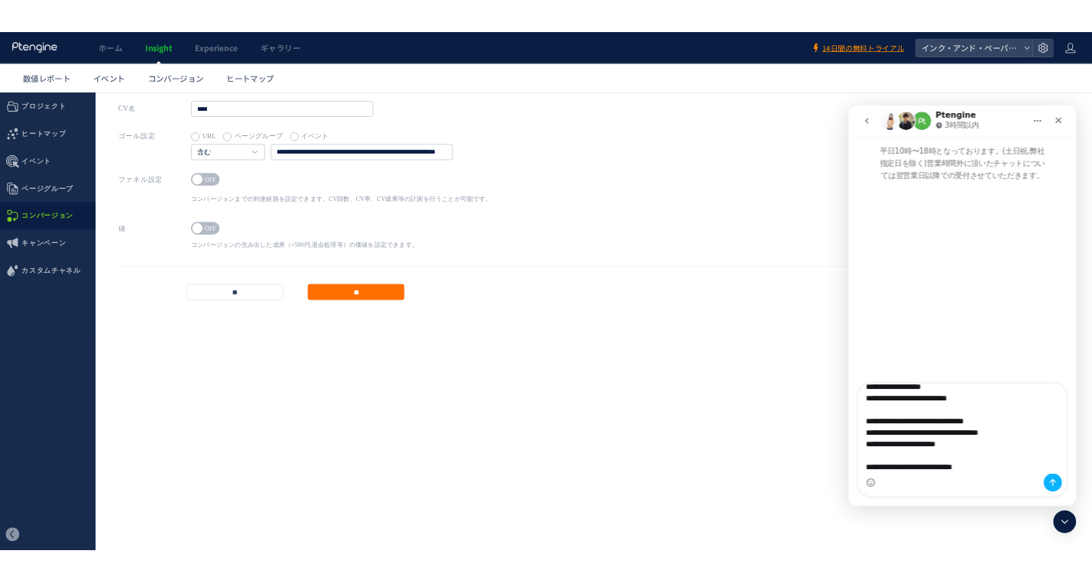
scroll to position [56, 0]
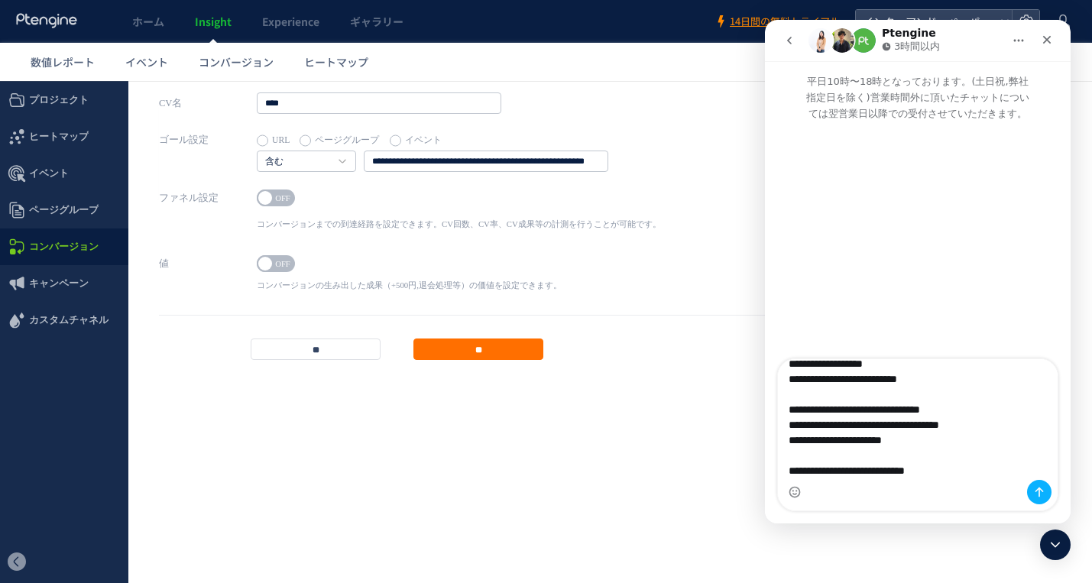
type textarea "**********"
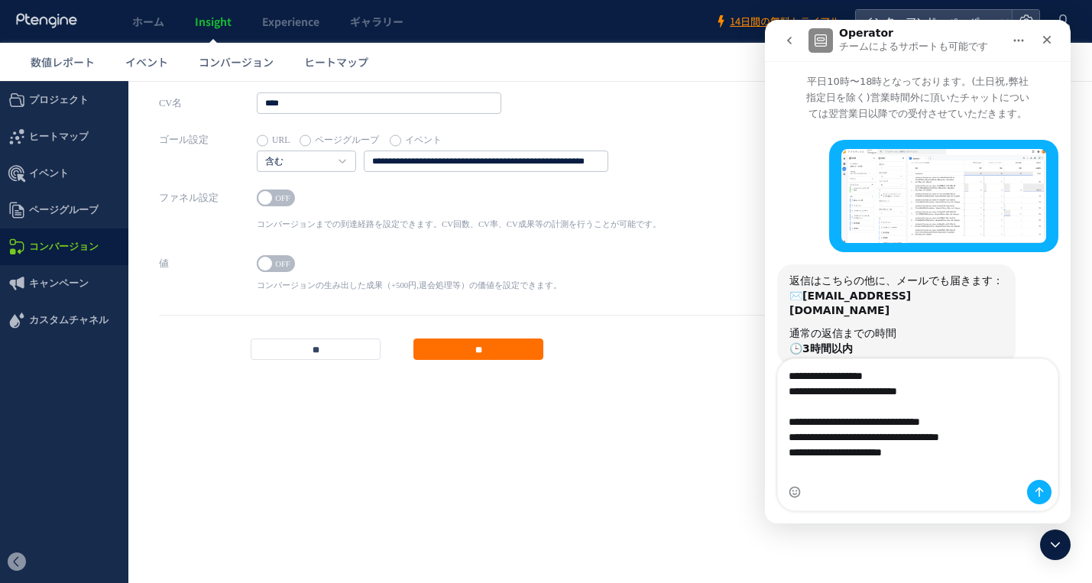
scroll to position [23, 0]
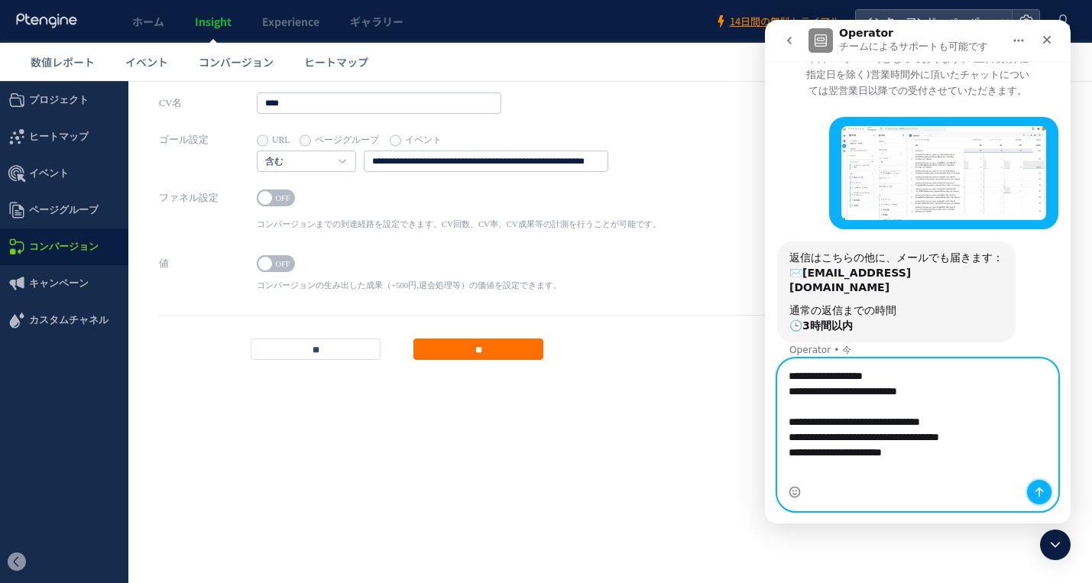
click at [1042, 491] on icon "メッセージを送信…" at bounding box center [1039, 492] width 8 height 10
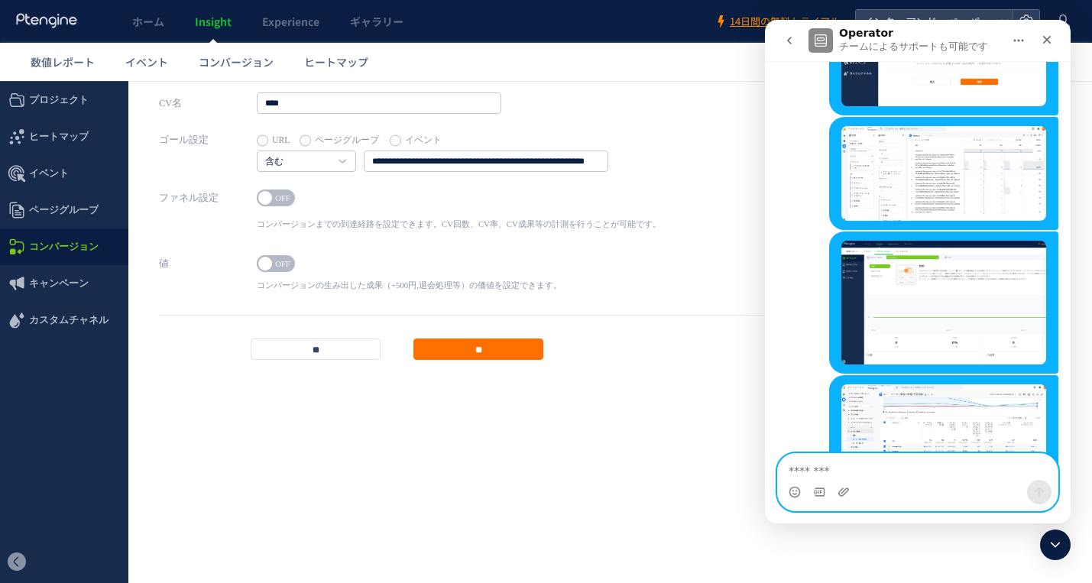
scroll to position [635, 0]
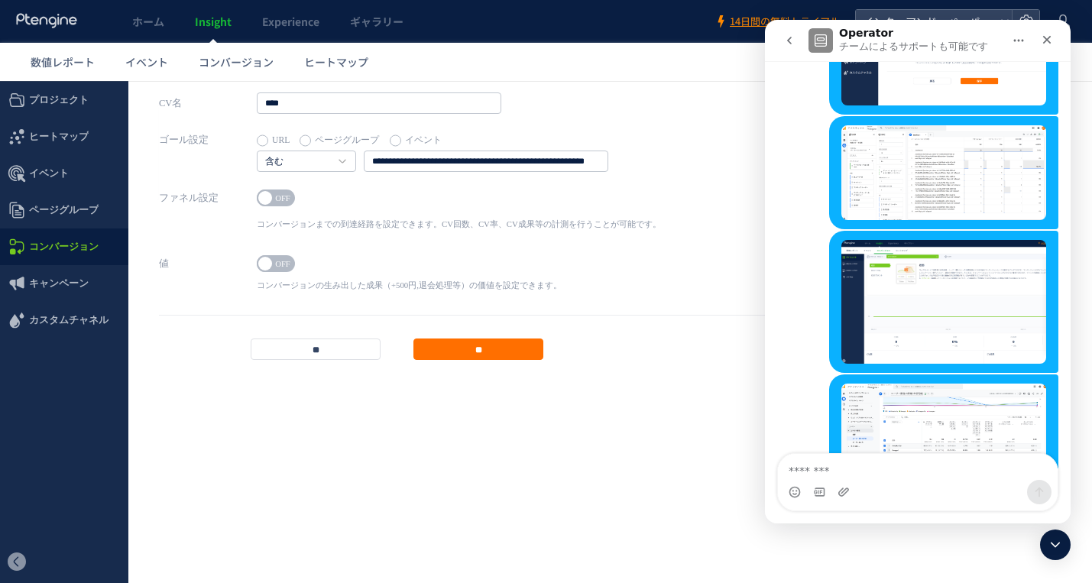
click at [953, 32] on div "Operator チームによるサポートも可能です" at bounding box center [915, 41] width 152 height 27
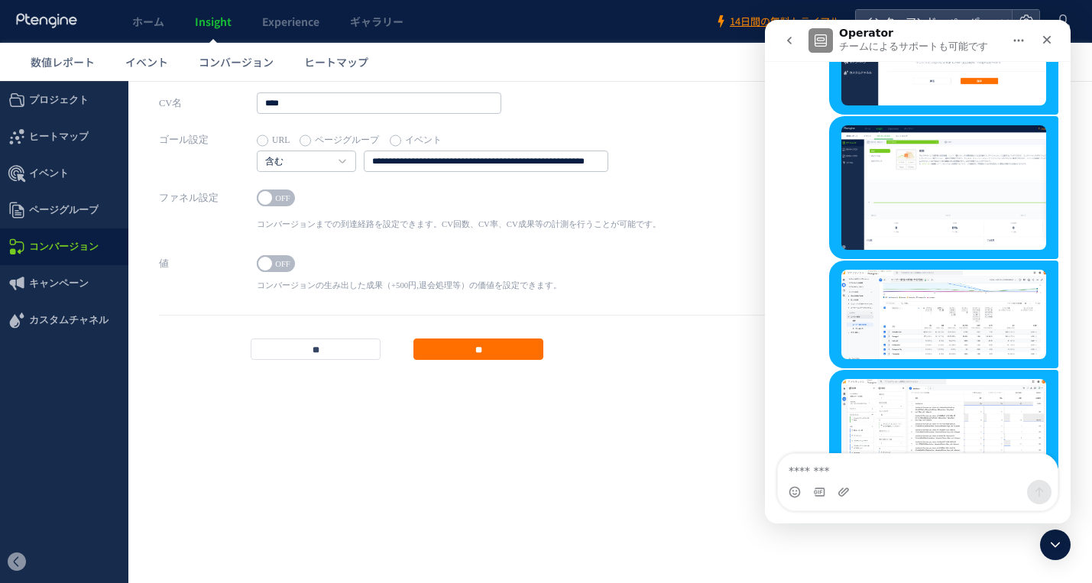
click at [1054, 543] on icon at bounding box center [1055, 545] width 18 height 18
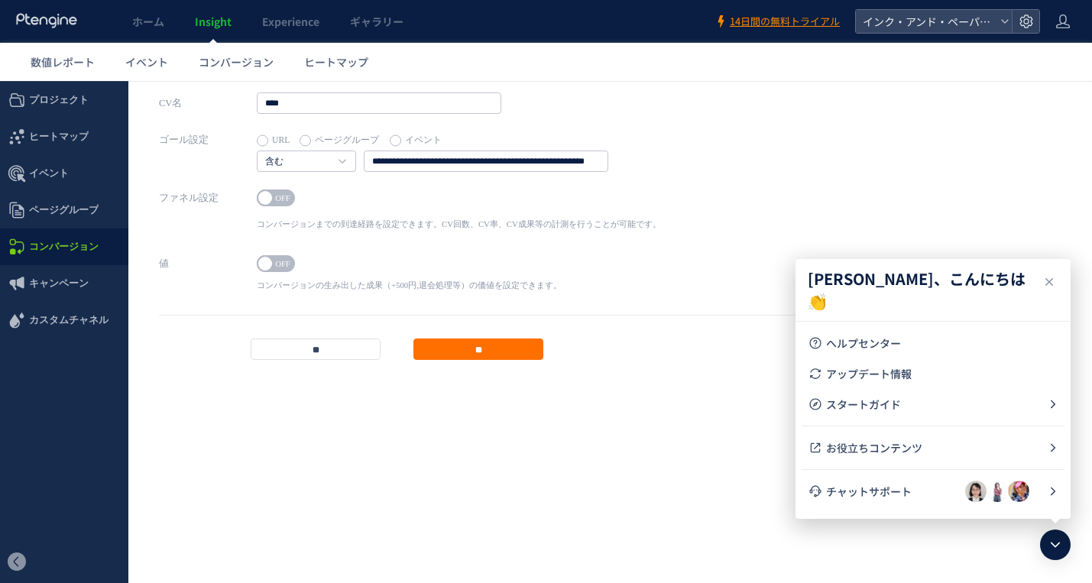
click at [911, 485] on span "チャットサポート" at bounding box center [895, 491] width 139 height 15
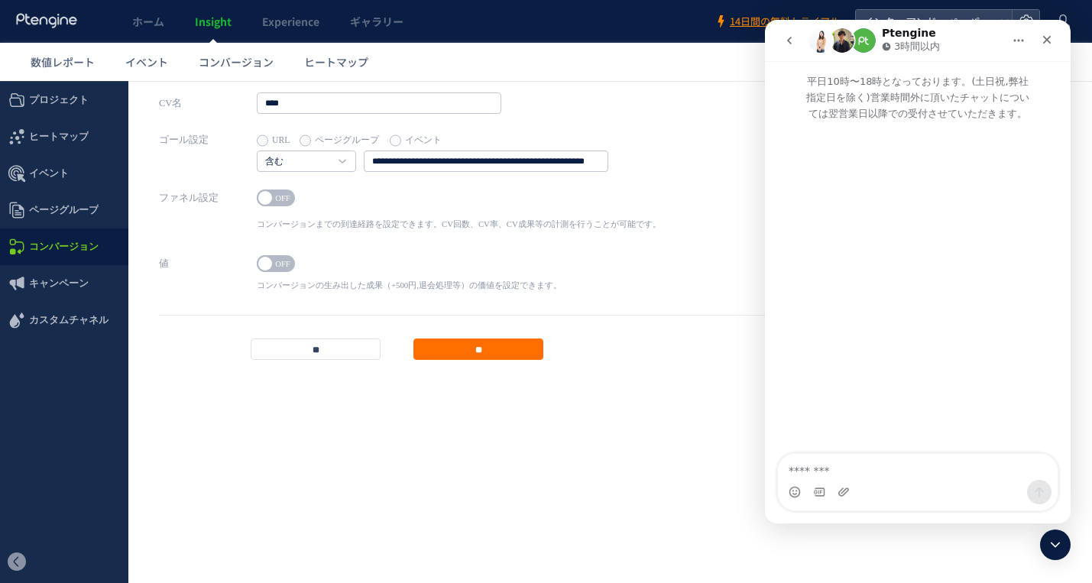
click at [784, 39] on icon "go back" at bounding box center [789, 40] width 12 height 12
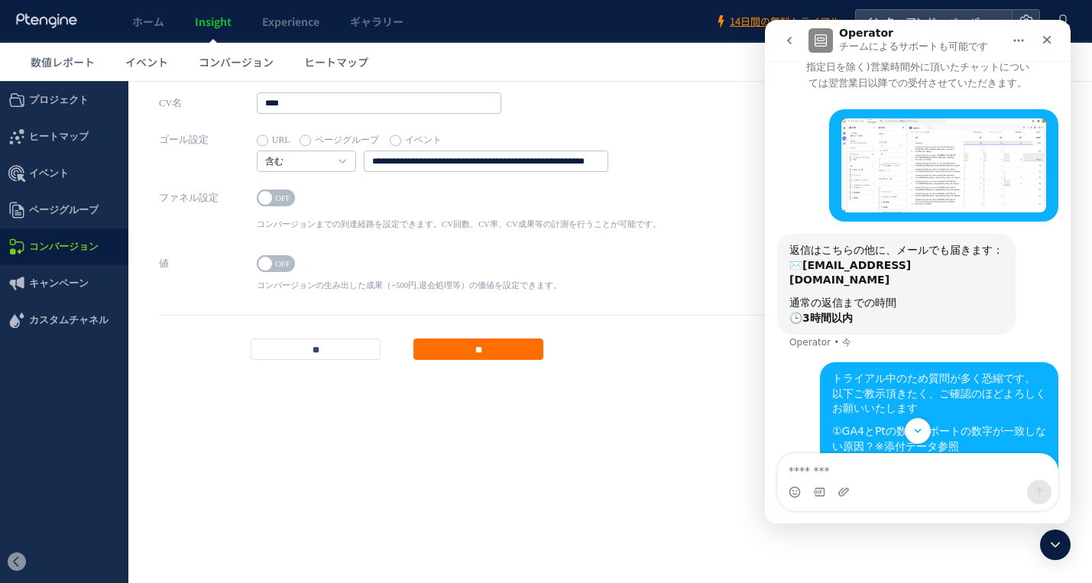
scroll to position [0, 0]
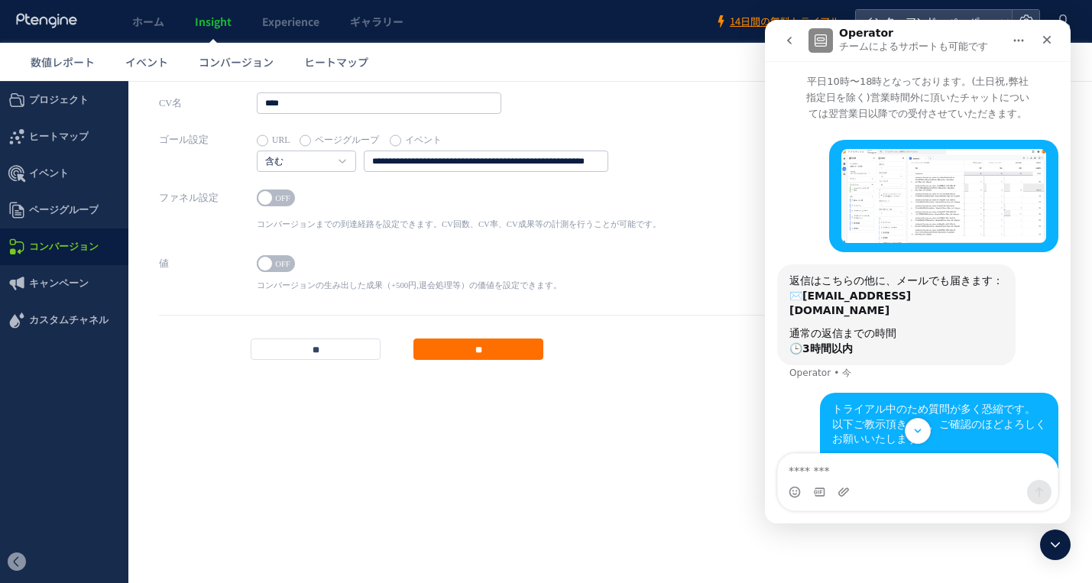
drag, startPoint x: 964, startPoint y: 186, endPoint x: 1028, endPoint y: 147, distance: 74.0
click at [1028, 147] on div "[PERSON_NAME] • 今" at bounding box center [943, 196] width 229 height 112
click at [1010, 157] on img "橋井さんから新しいメッセージが届きました…" at bounding box center [943, 196] width 205 height 94
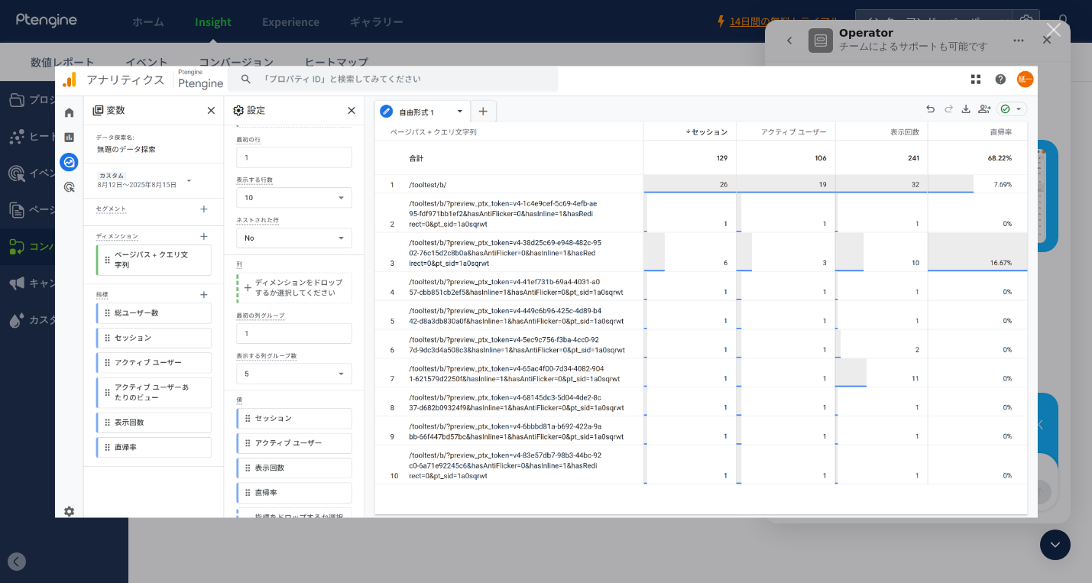
click at [1054, 34] on div "クローズ" at bounding box center [1054, 30] width 15 height 15
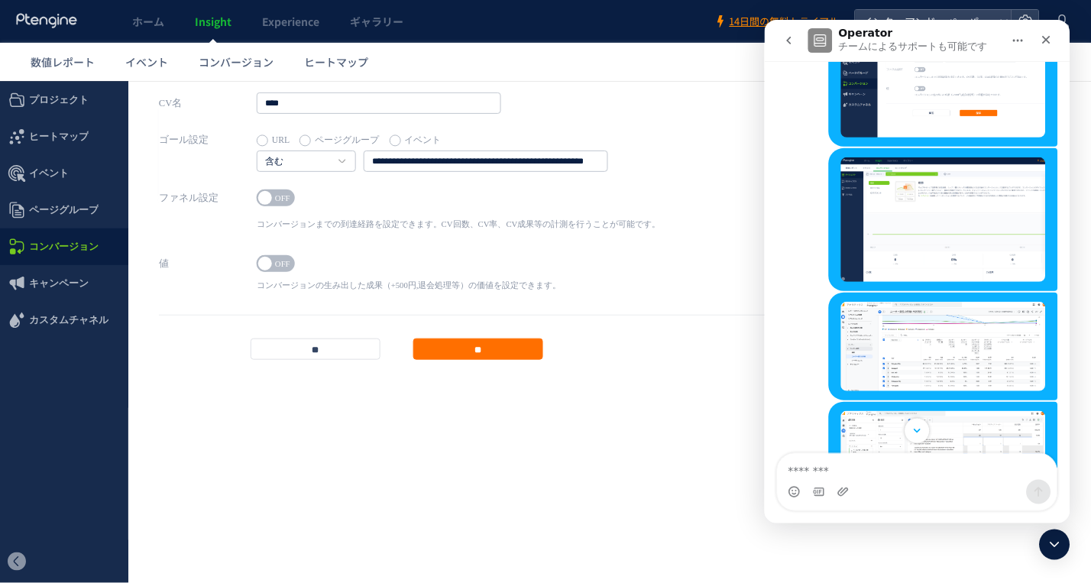
scroll to position [611, 0]
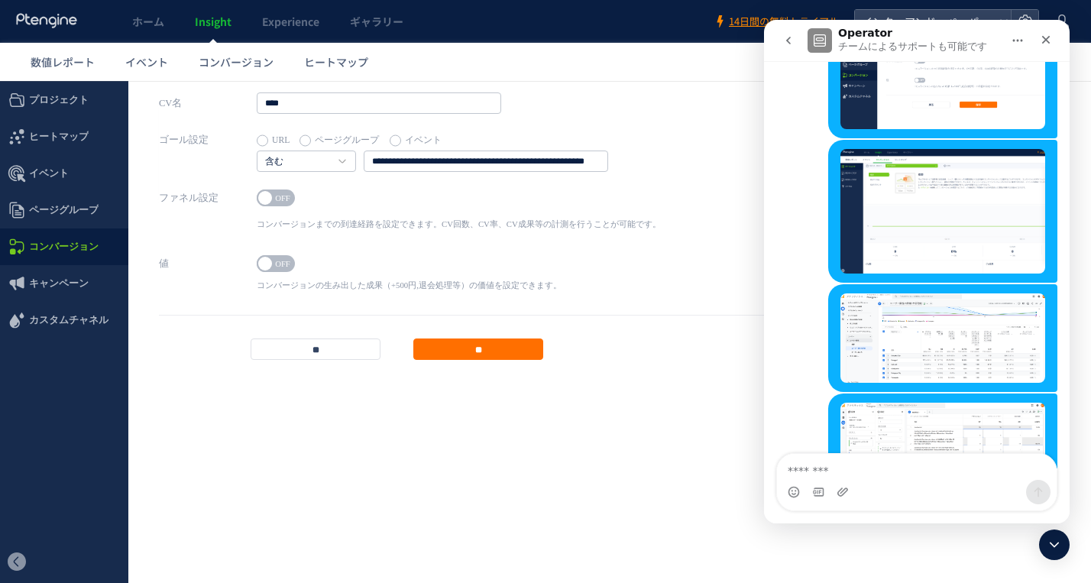
click at [798, 37] on button "go back" at bounding box center [788, 40] width 29 height 29
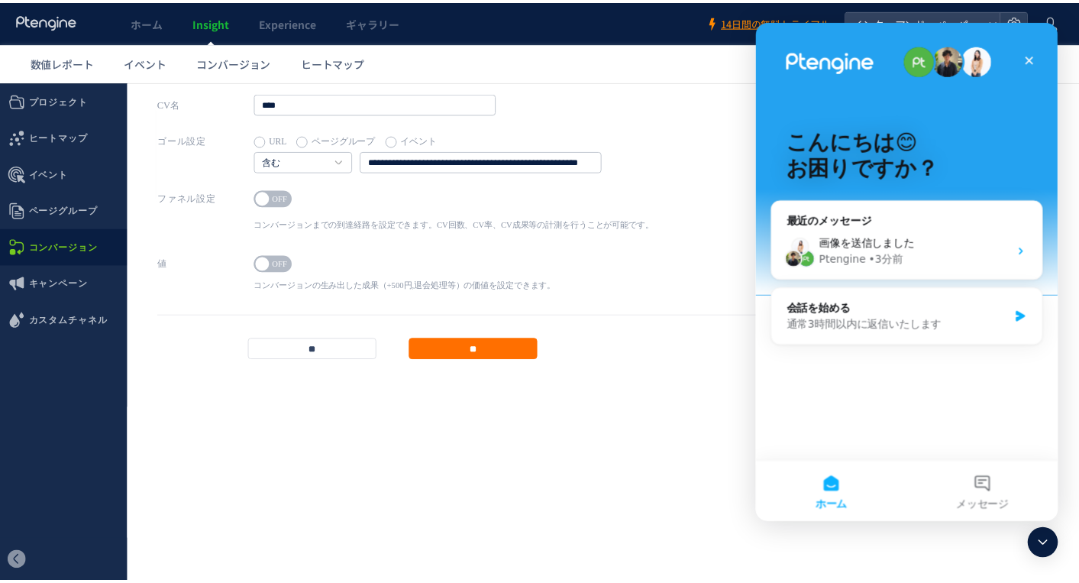
scroll to position [0, 0]
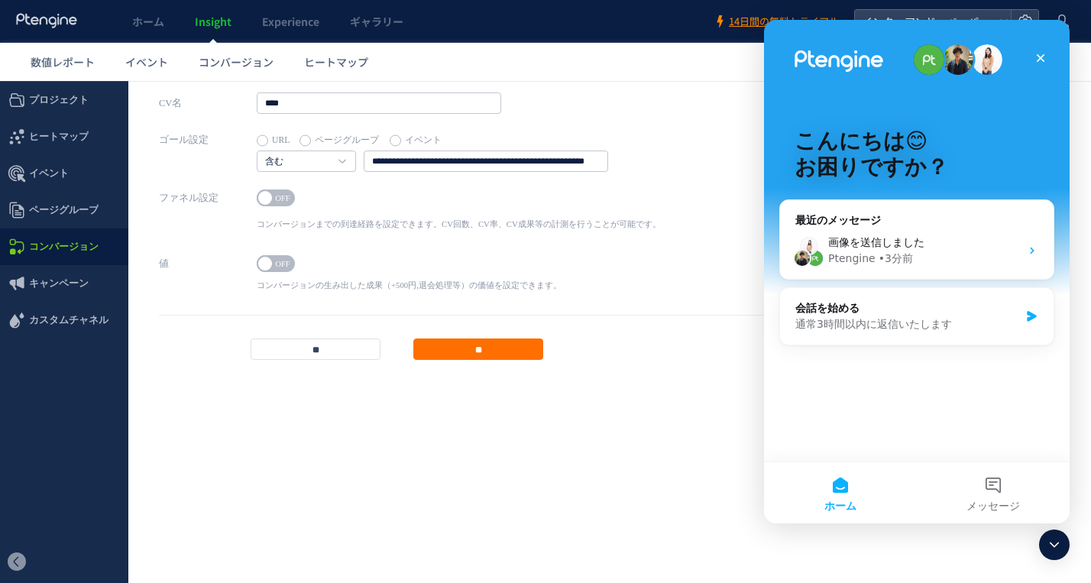
click at [723, 408] on html ".cls-1 { fill-rule: evenodd; } .cls-1 { fill: #ececec; } .cls-2 { fill: #929292…" at bounding box center [545, 244] width 1091 height 327
click at [86, 61] on span "数値レポート" at bounding box center [63, 61] width 64 height 15
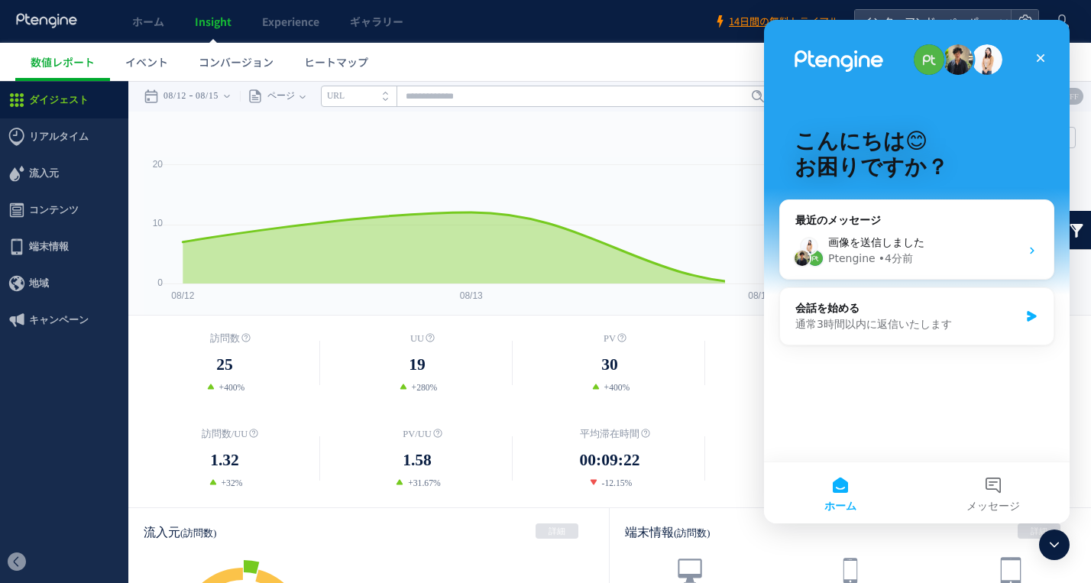
click at [157, 21] on span "ホーム" at bounding box center [148, 21] width 32 height 15
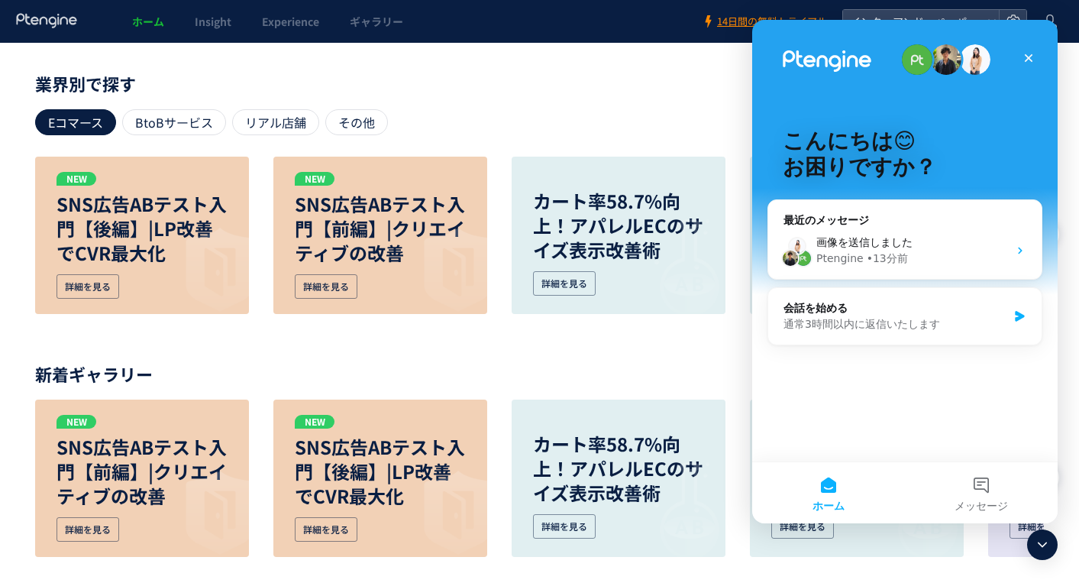
scroll to position [702, 0]
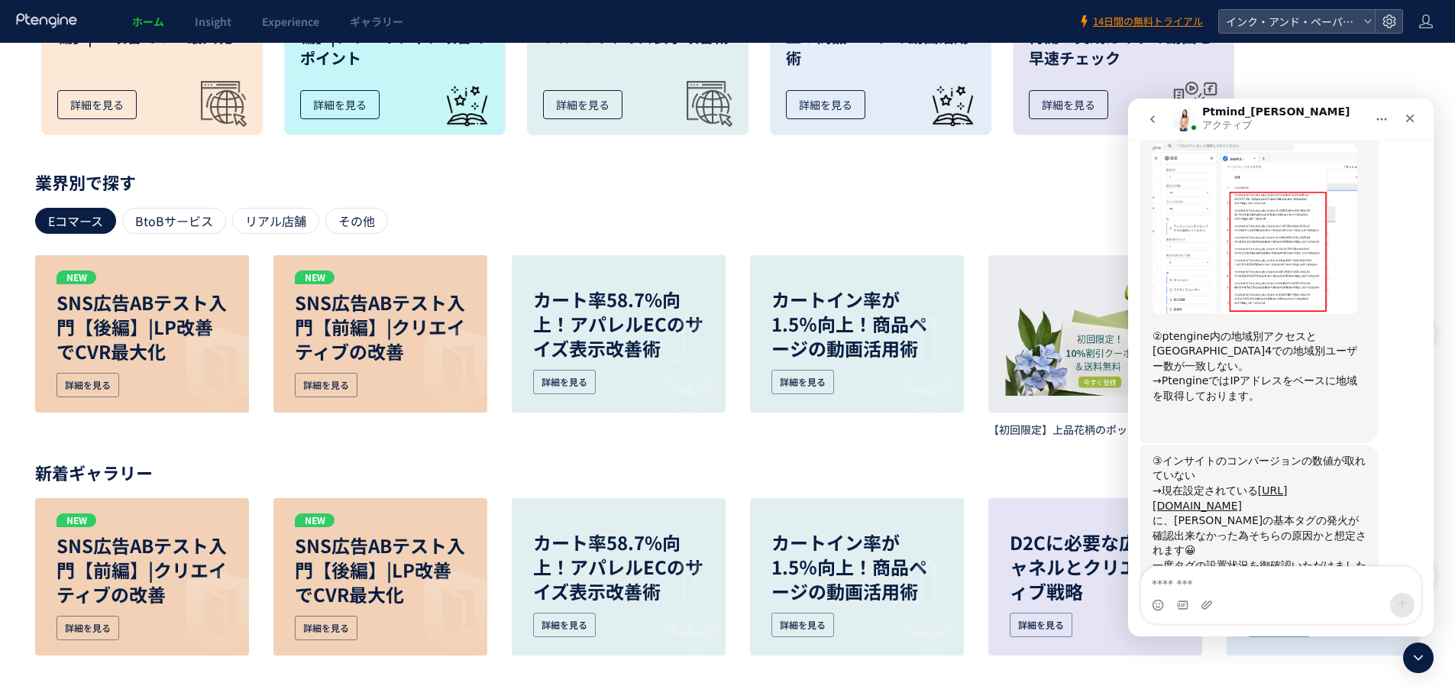
scroll to position [1422, 0]
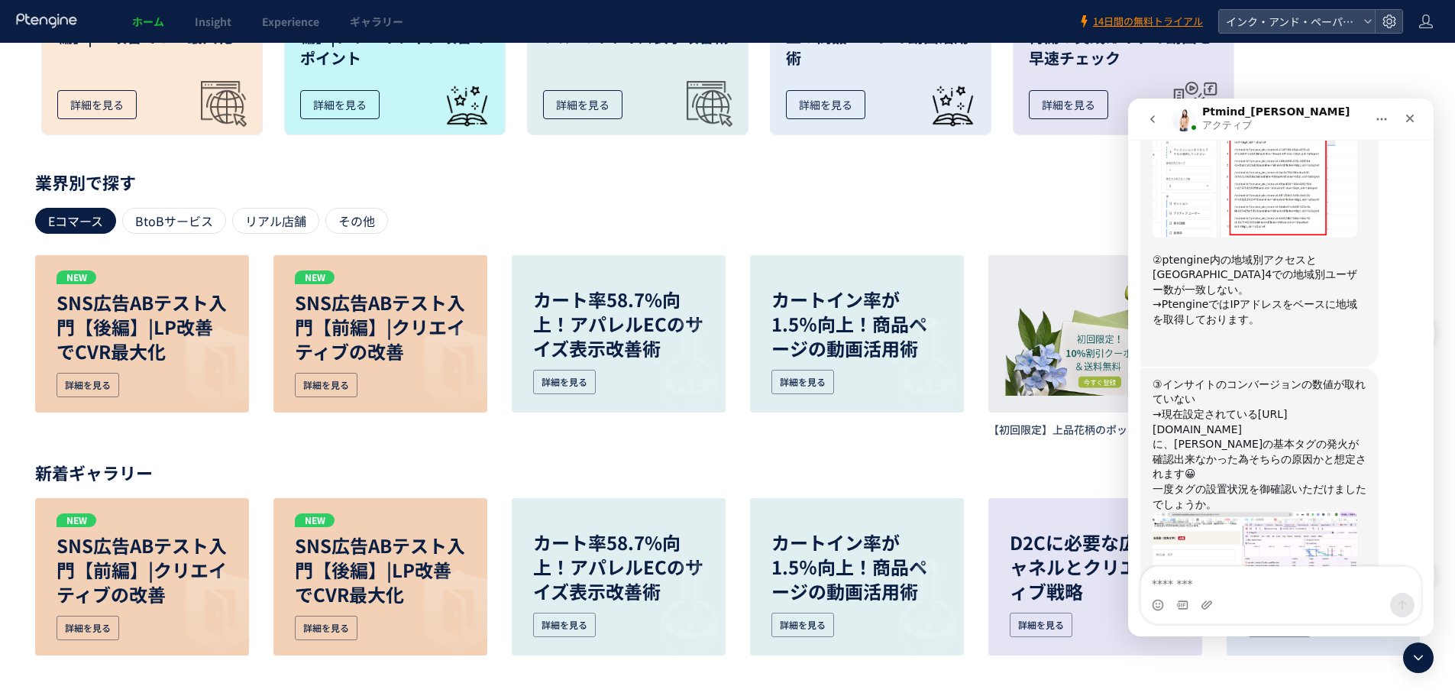
click at [1079, 408] on link "[URL][DOMAIN_NAME]" at bounding box center [1220, 422] width 134 height 28
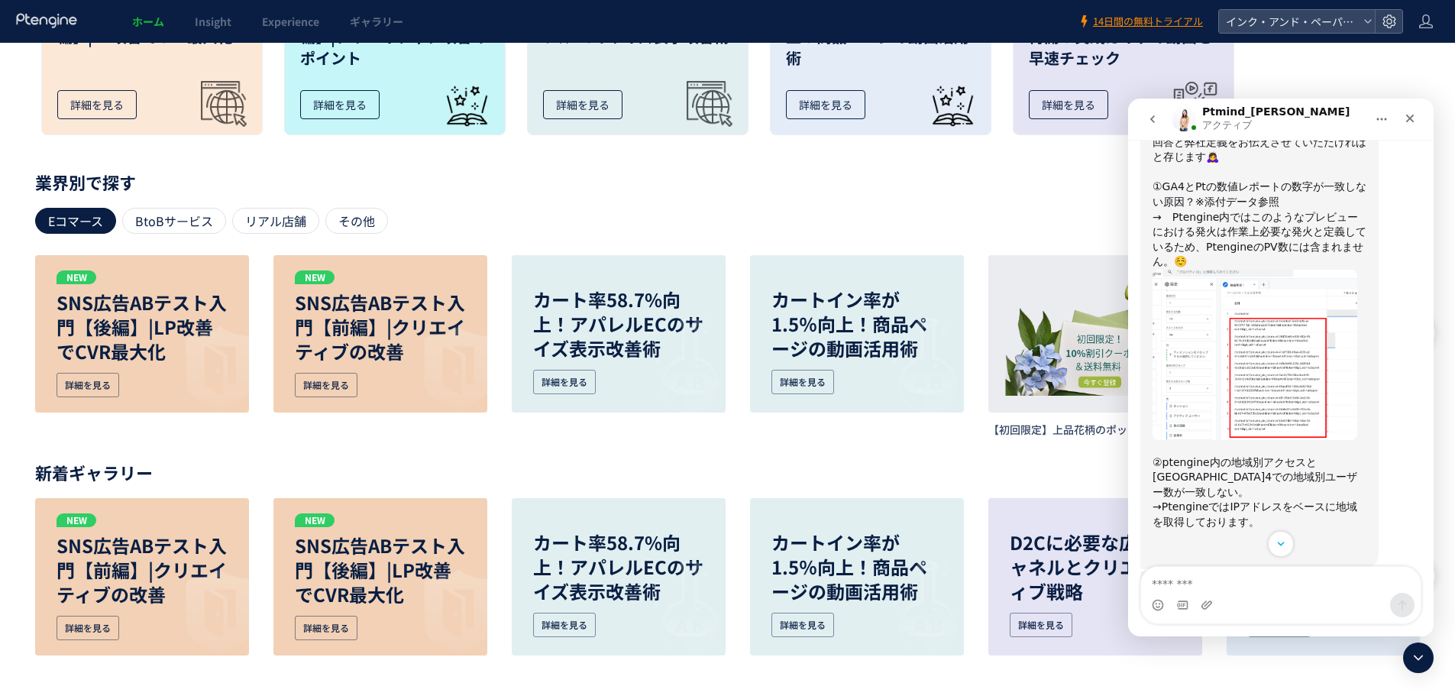
scroll to position [1193, 0]
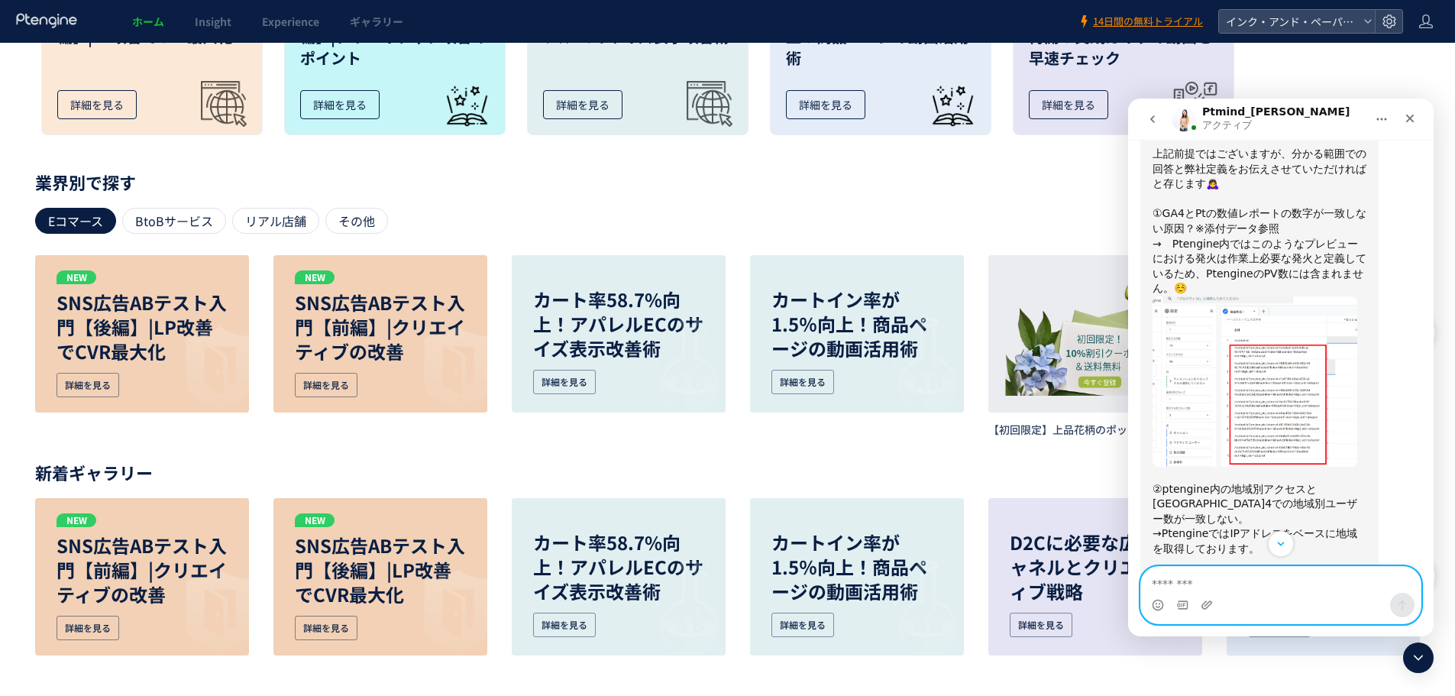
click at [1079, 581] on textarea "メッセージ..." at bounding box center [1281, 580] width 280 height 26
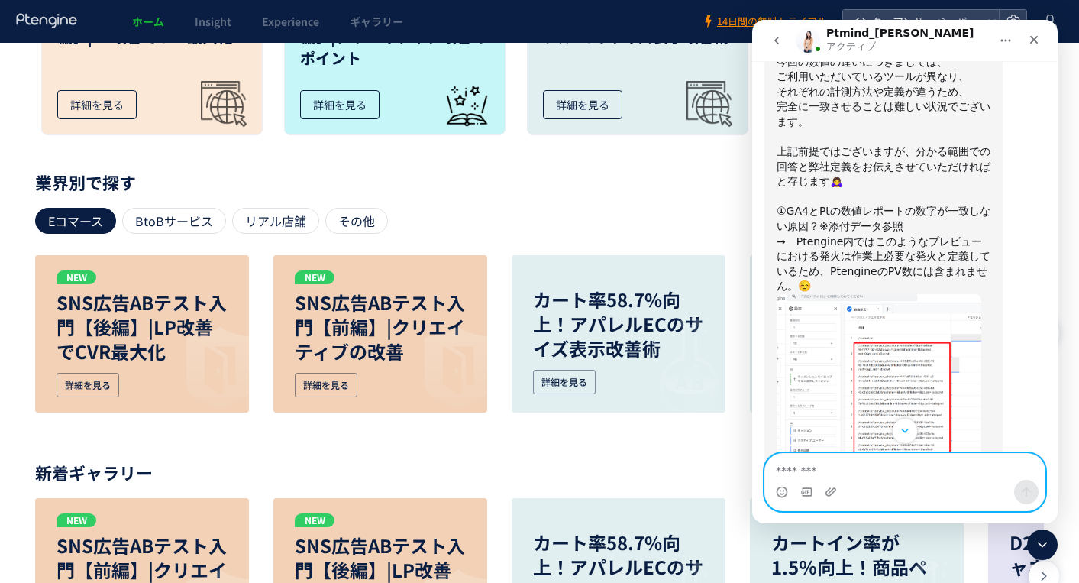
scroll to position [1116, 0]
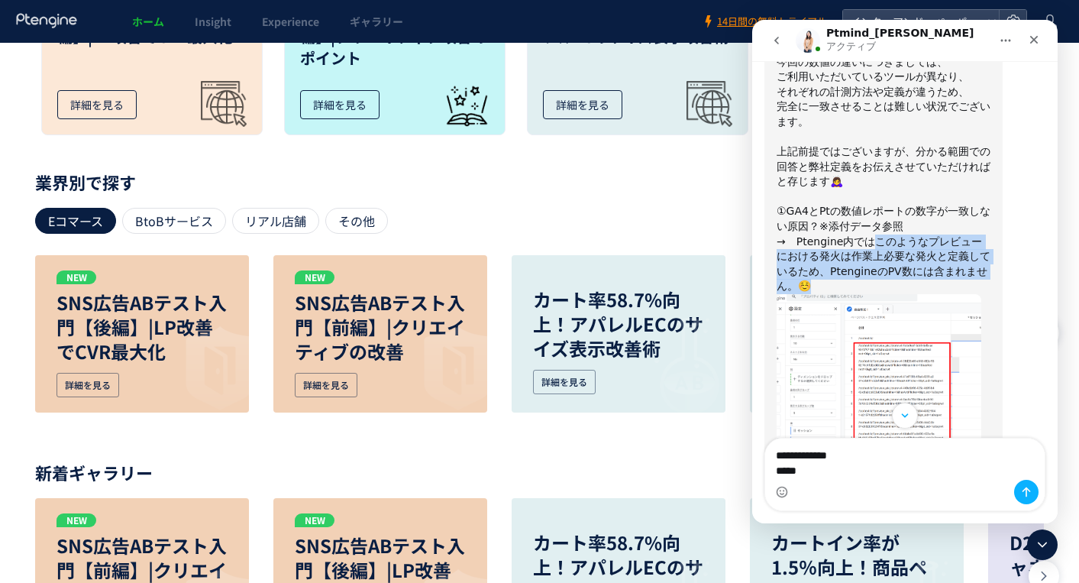
drag, startPoint x: 869, startPoint y: 165, endPoint x: 943, endPoint y: 193, distance: 80.0
click at [943, 193] on div "①GA4とPtの数値レポートの数字が一致しない原因？※添付データ参照 →　Ptengine内ではこのようなプレビューにおける発火は作業上必要な発火と定義してい…" at bounding box center [884, 241] width 214 height 105
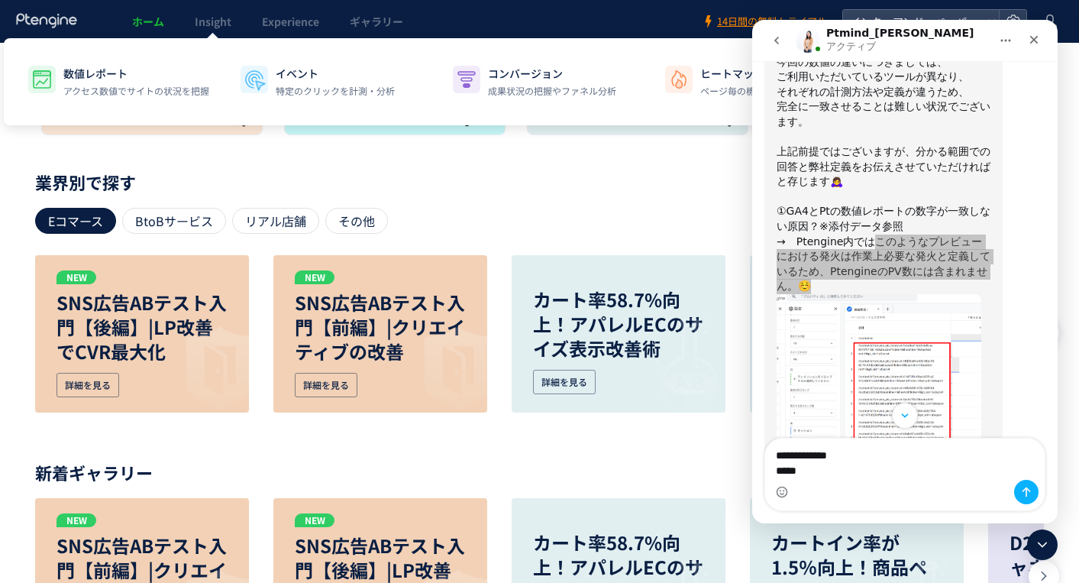
click at [187, 28] on link "Insight" at bounding box center [213, 21] width 67 height 43
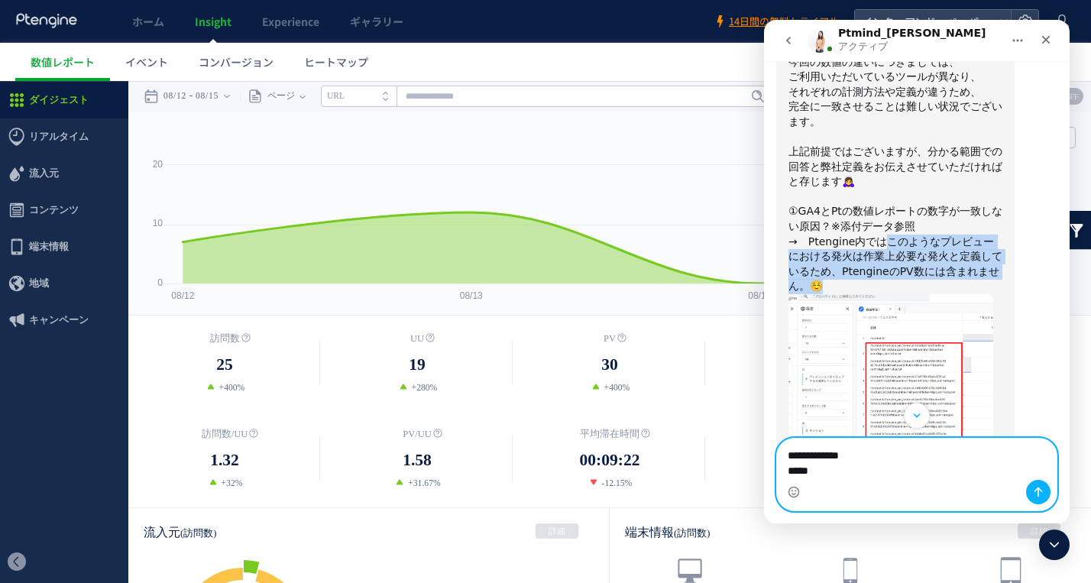
click at [840, 474] on textarea "**********" at bounding box center [917, 459] width 280 height 41
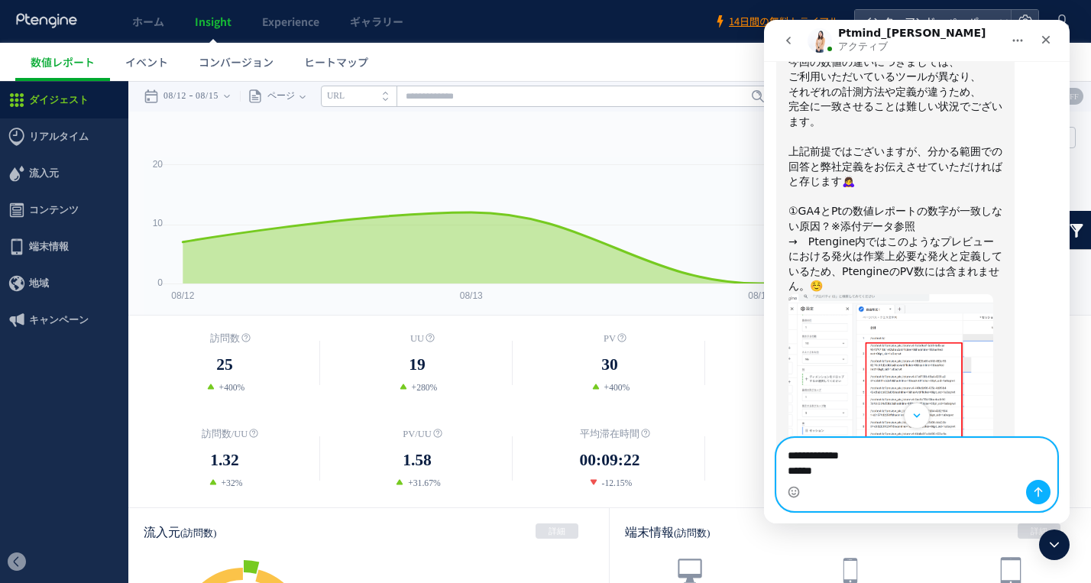
type textarea "**********"
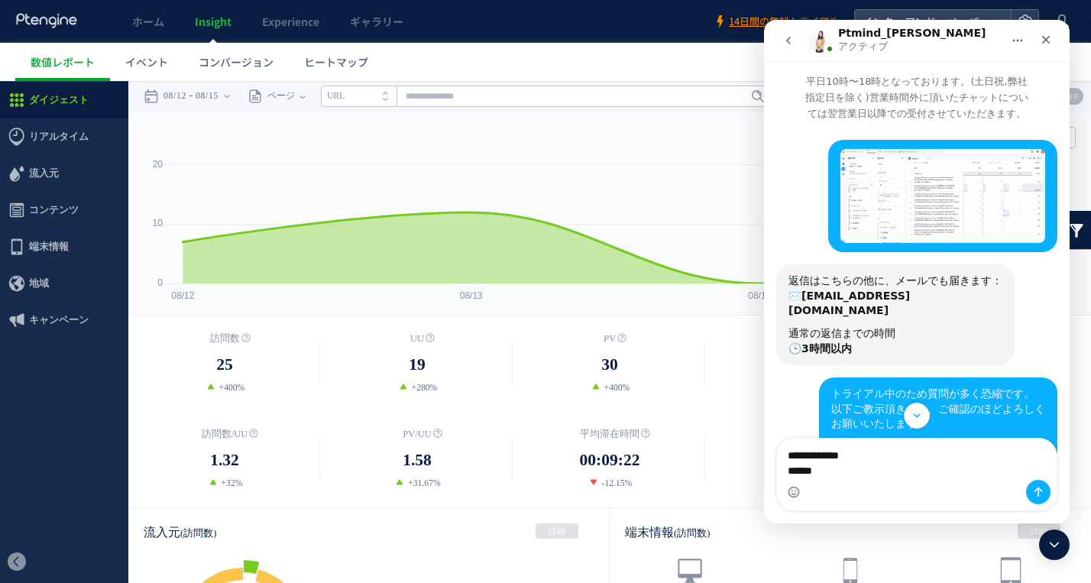
scroll to position [2, 0]
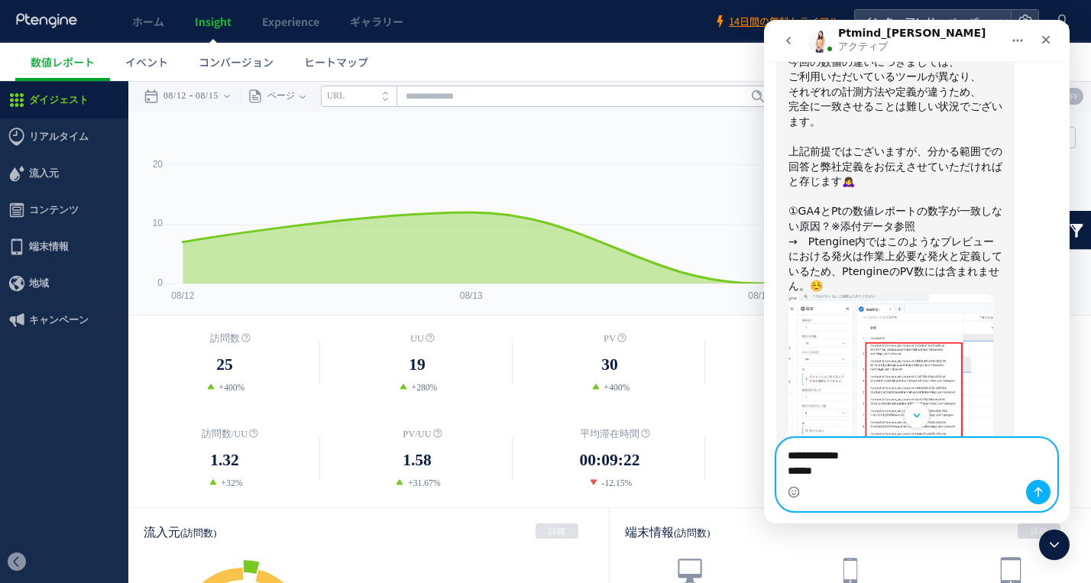
click at [857, 469] on textarea "**********" at bounding box center [917, 459] width 280 height 41
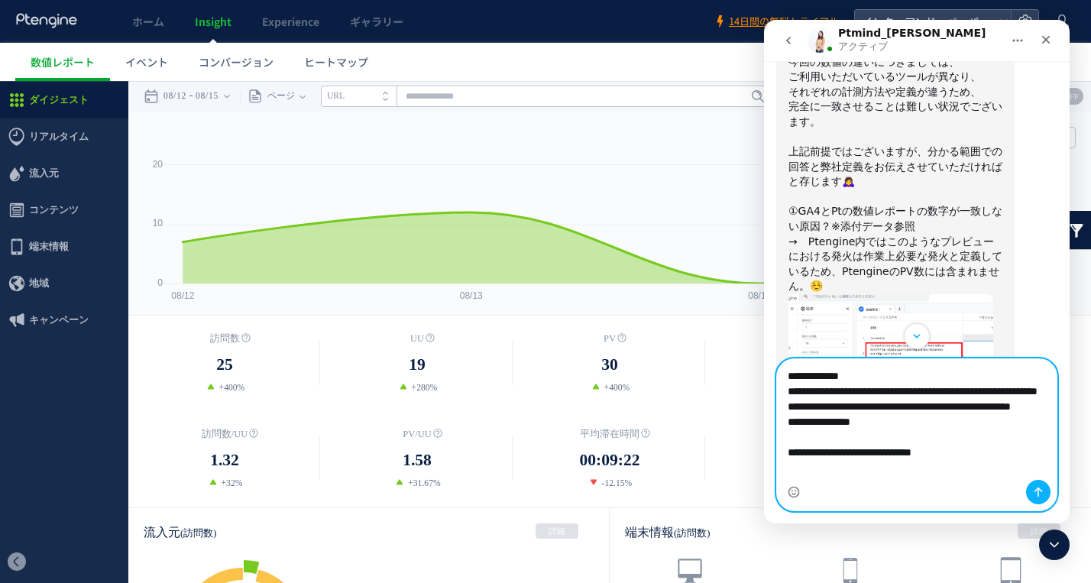
scroll to position [40, 0]
drag, startPoint x: 964, startPoint y: 468, endPoint x: 830, endPoint y: 453, distance: 134.6
click at [830, 453] on textarea "**********" at bounding box center [917, 419] width 280 height 121
click at [960, 412] on textarea "**********" at bounding box center [917, 419] width 280 height 121
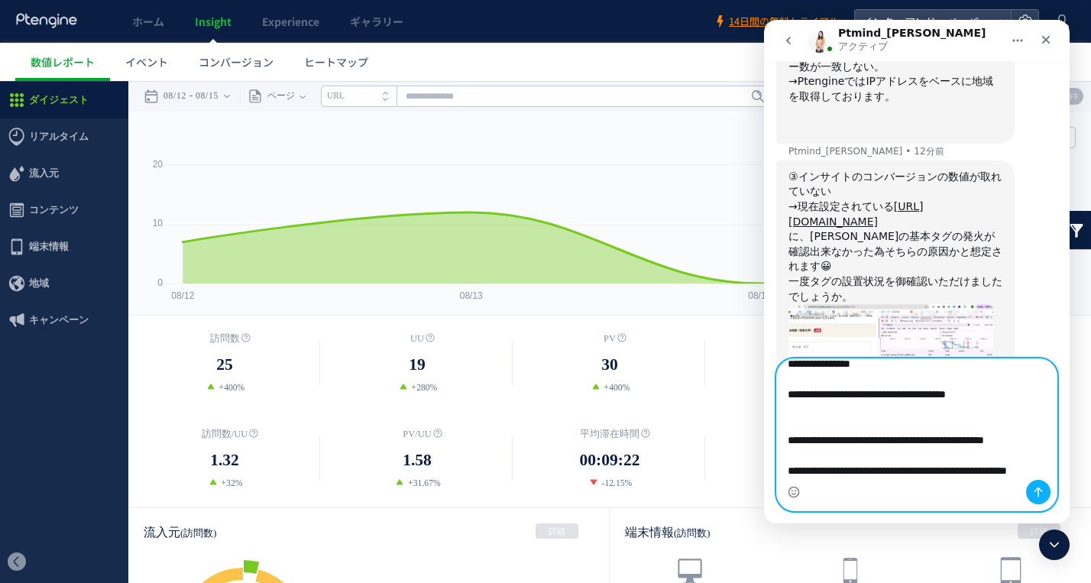
scroll to position [163, 0]
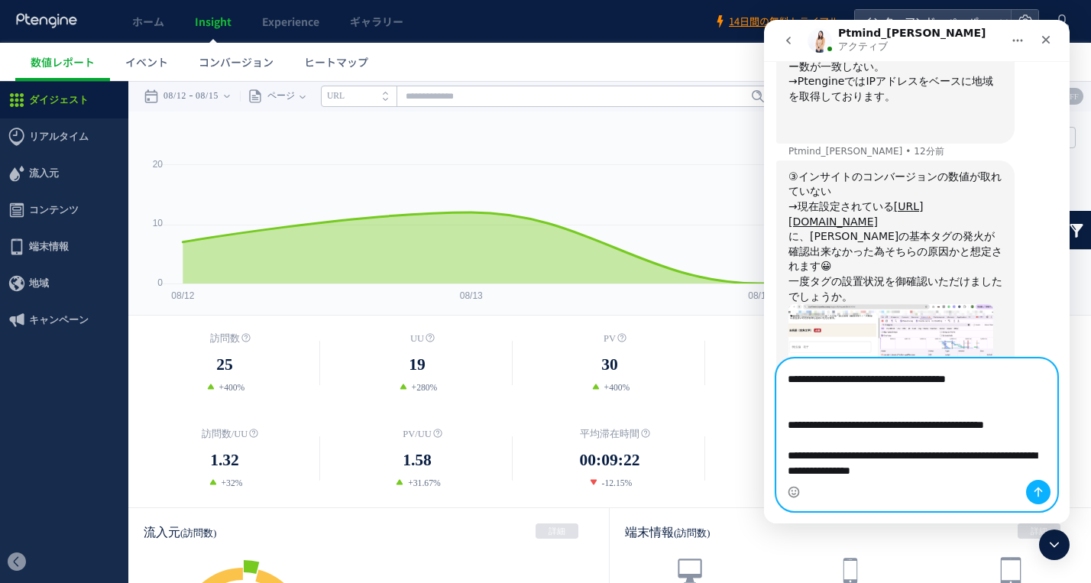
paste textarea "**********"
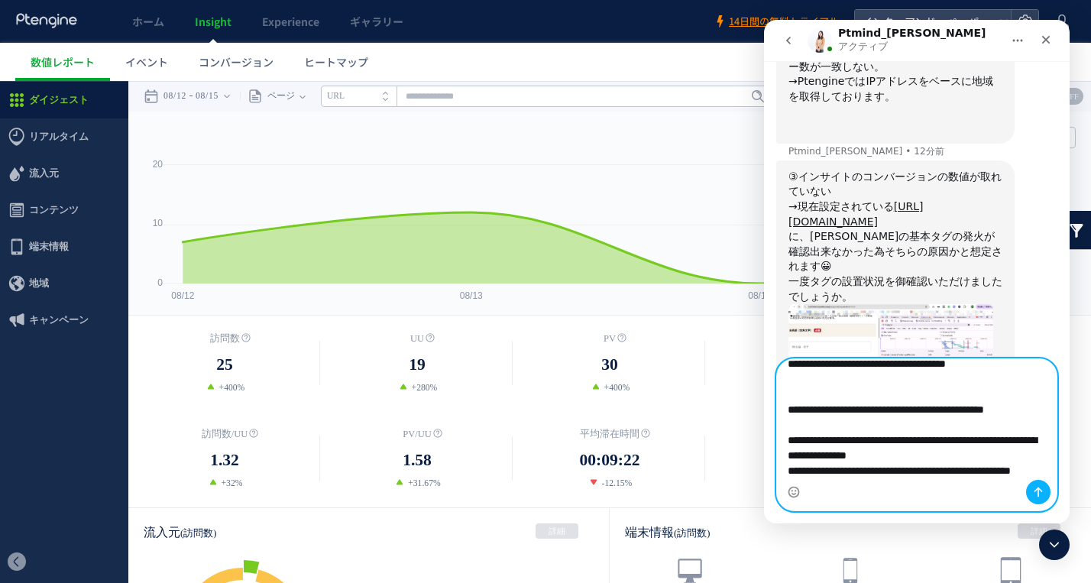
scroll to position [224, 0]
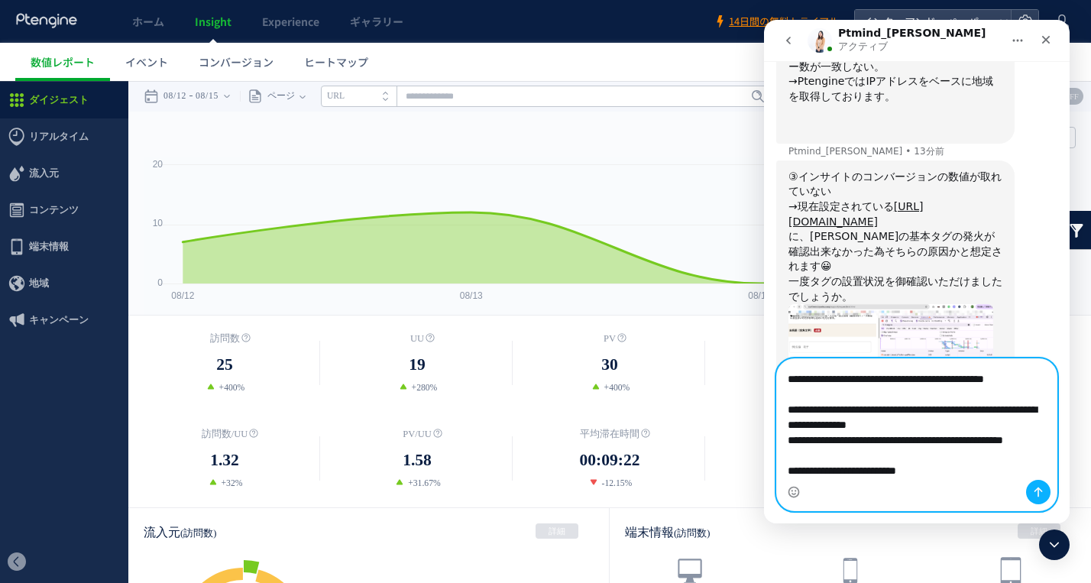
type textarea "**********"
click at [1033, 490] on icon "メッセージを送信…" at bounding box center [1038, 492] width 12 height 12
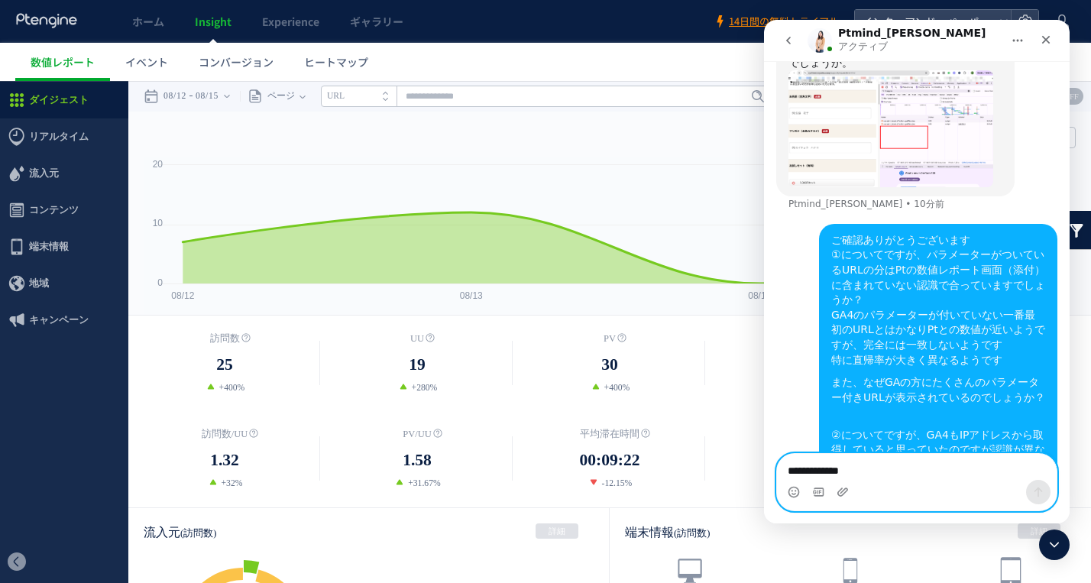
scroll to position [1862, 0]
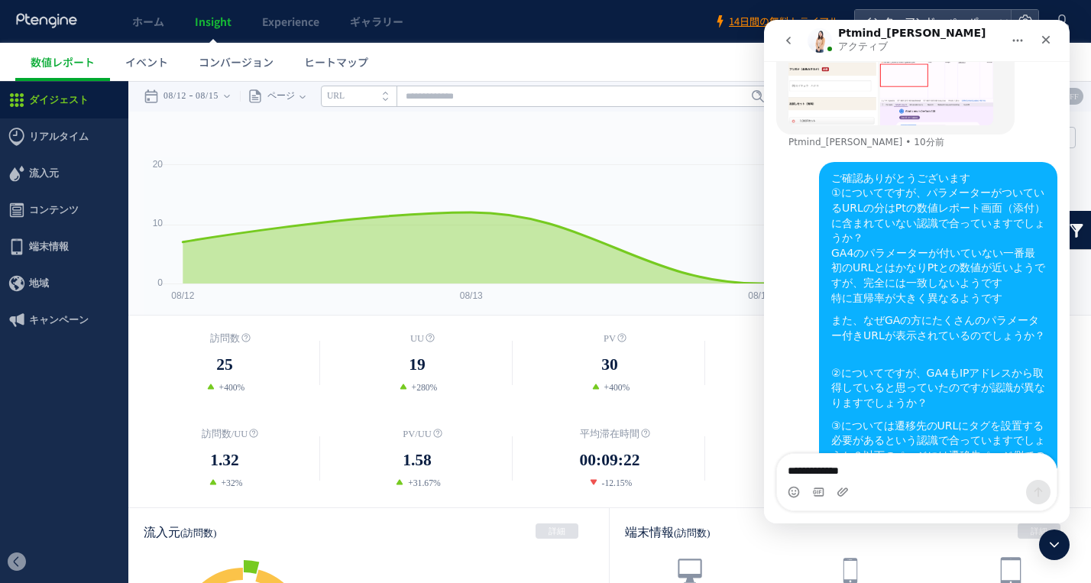
click at [1047, 36] on icon "クローズ" at bounding box center [1046, 40] width 12 height 12
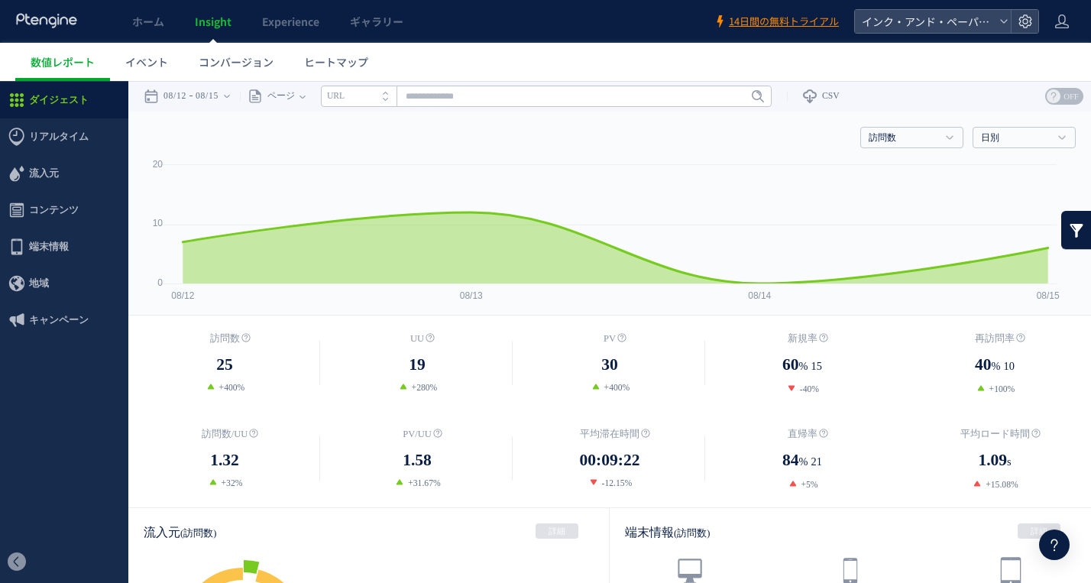
click at [1057, 542] on use at bounding box center [1054, 545] width 7 height 12
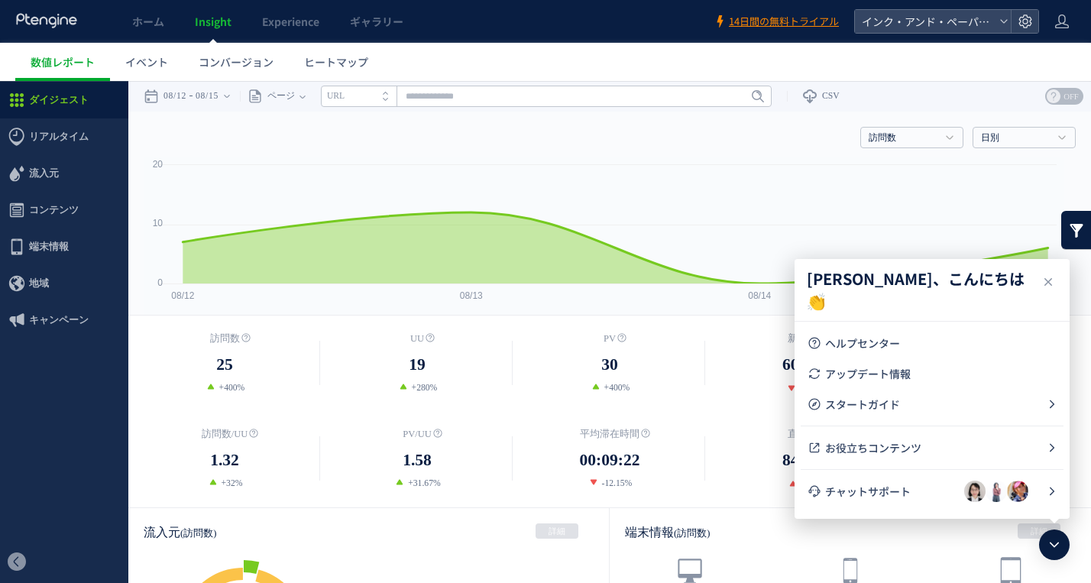
drag, startPoint x: 902, startPoint y: 489, endPoint x: 884, endPoint y: 490, distance: 18.4
click at [902, 489] on span "チャットサポート" at bounding box center [894, 491] width 139 height 15
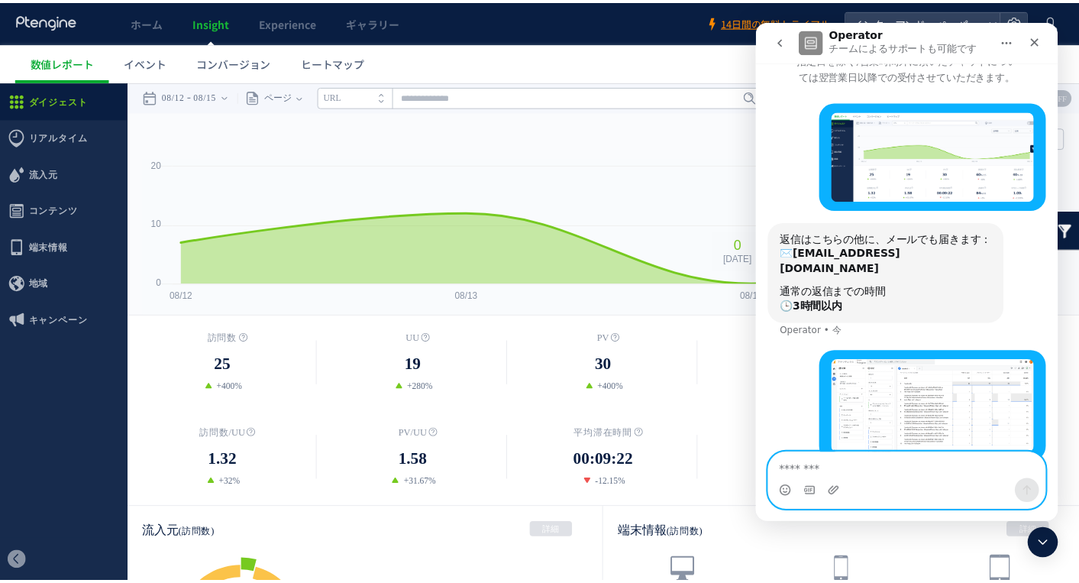
scroll to position [49, 0]
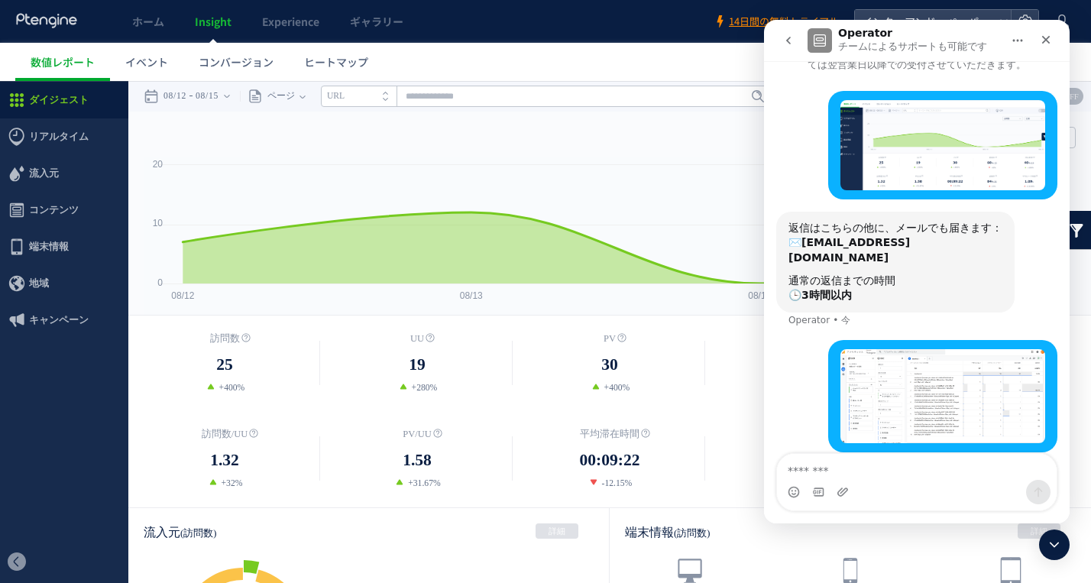
click at [1046, 42] on icon "クローズ" at bounding box center [1046, 40] width 12 height 12
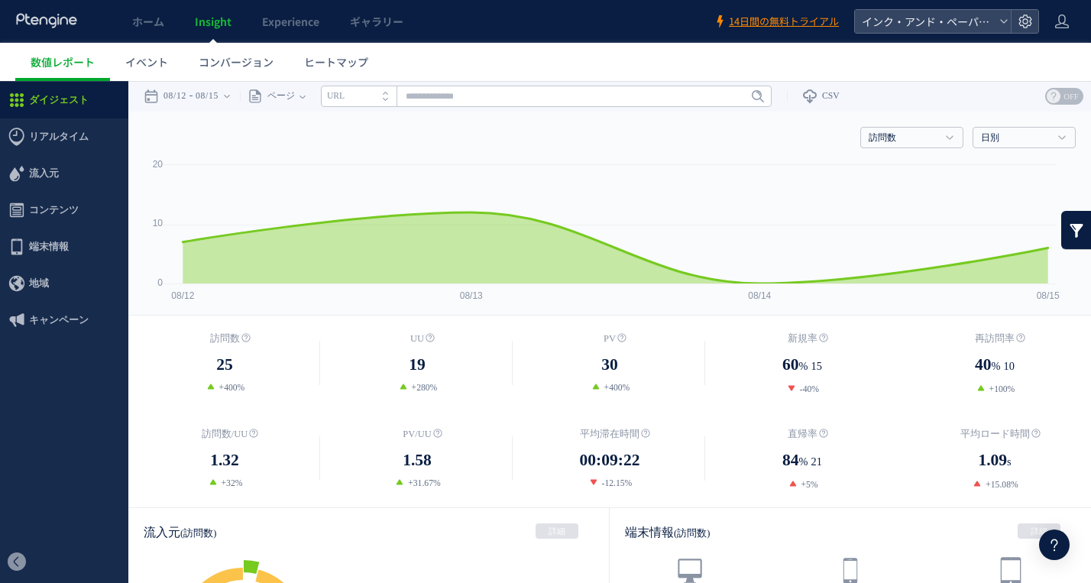
click at [155, 19] on span "ホーム" at bounding box center [148, 21] width 32 height 15
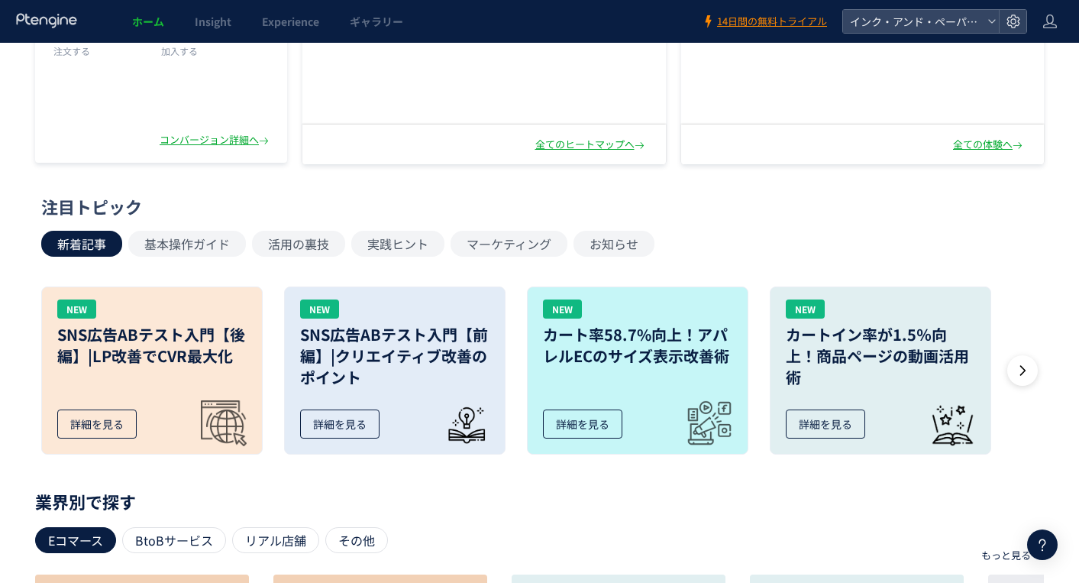
scroll to position [458, 0]
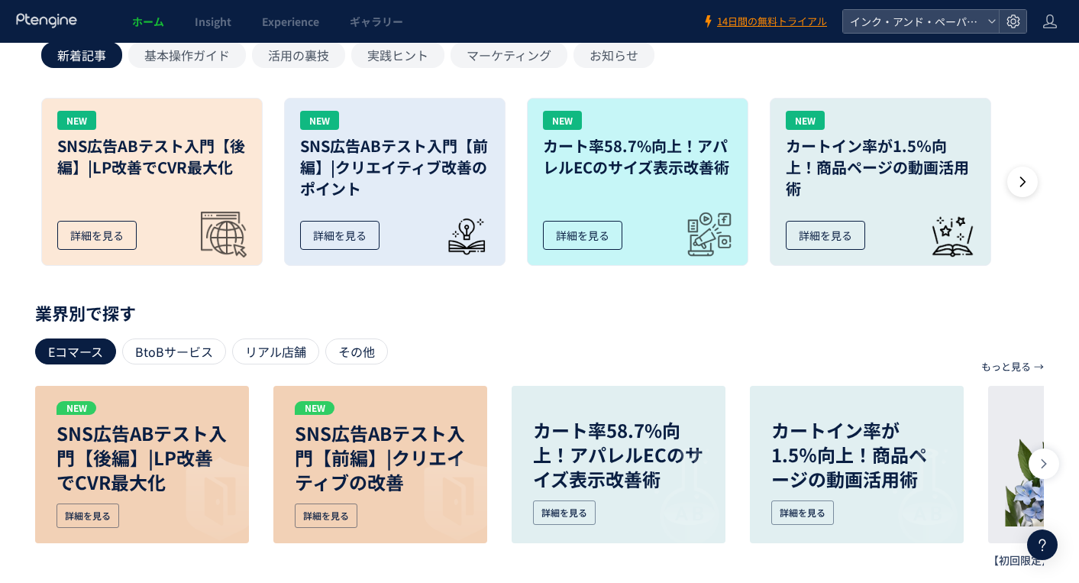
click at [1041, 541] on use at bounding box center [1043, 545] width 7 height 12
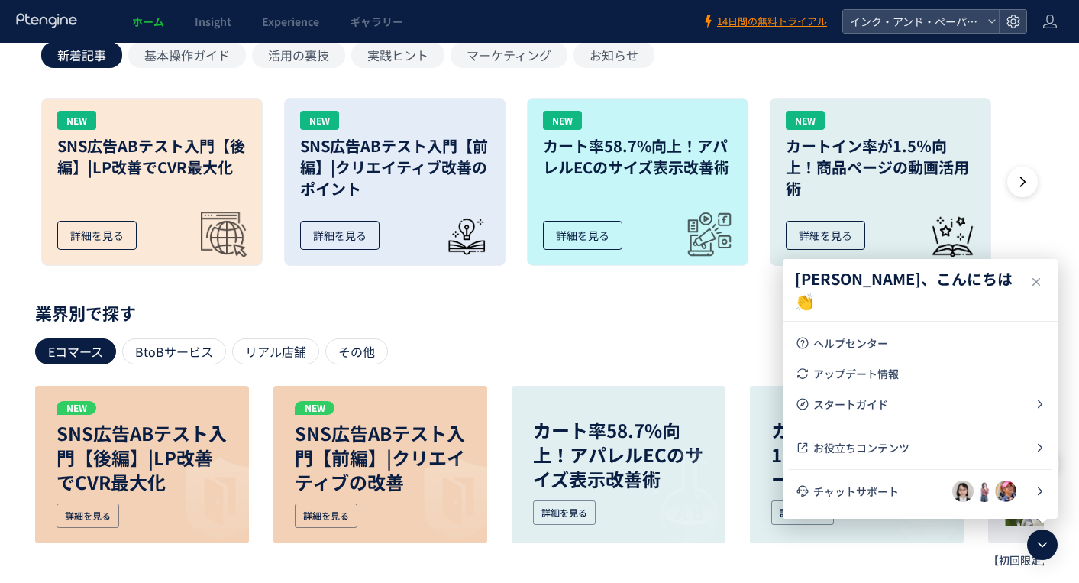
click at [849, 490] on span "チャットサポート" at bounding box center [883, 491] width 139 height 15
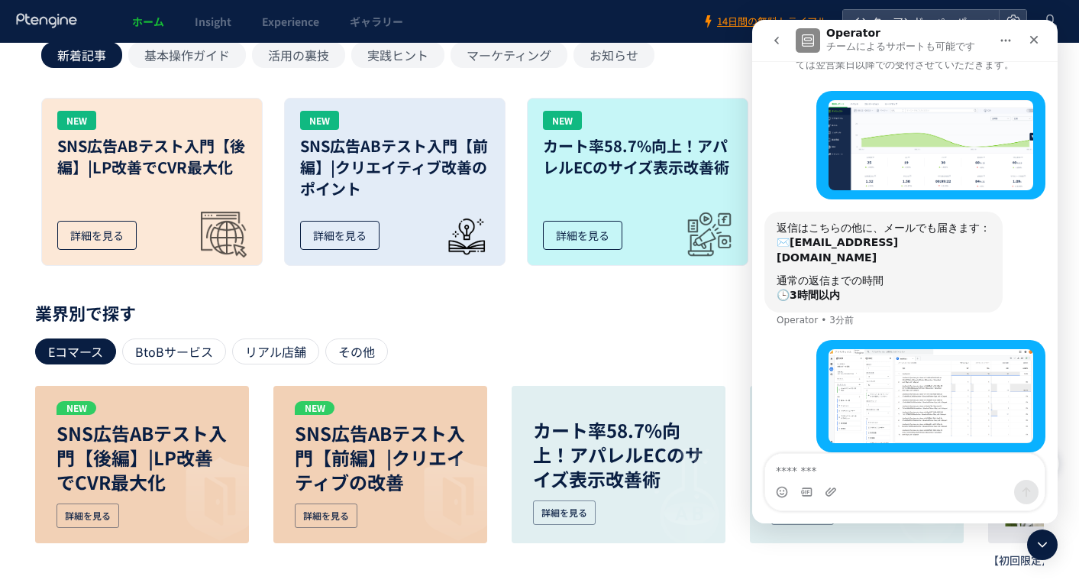
scroll to position [0, 0]
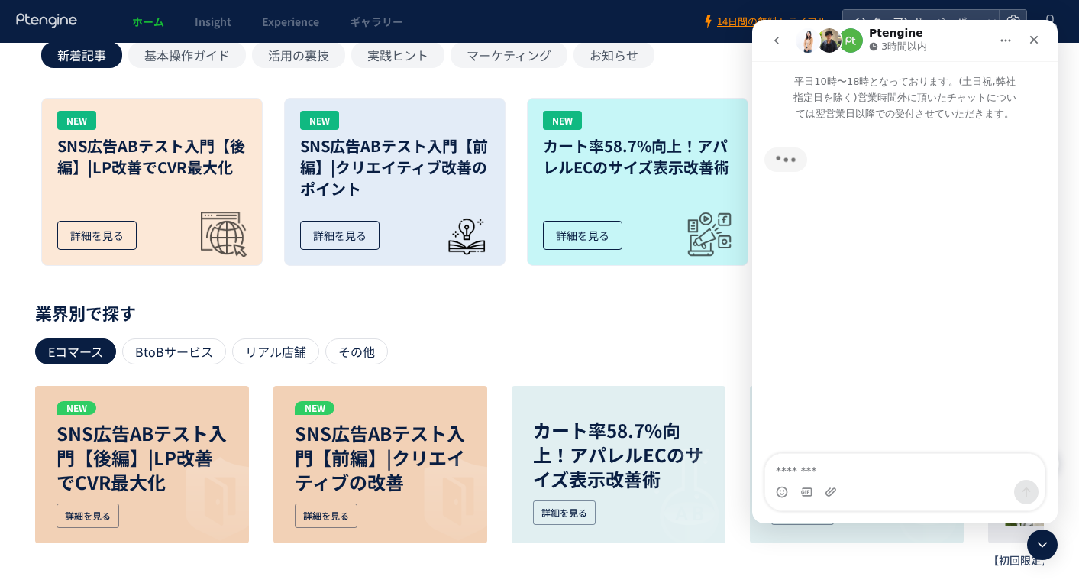
click at [770, 44] on button "go back" at bounding box center [776, 40] width 29 height 29
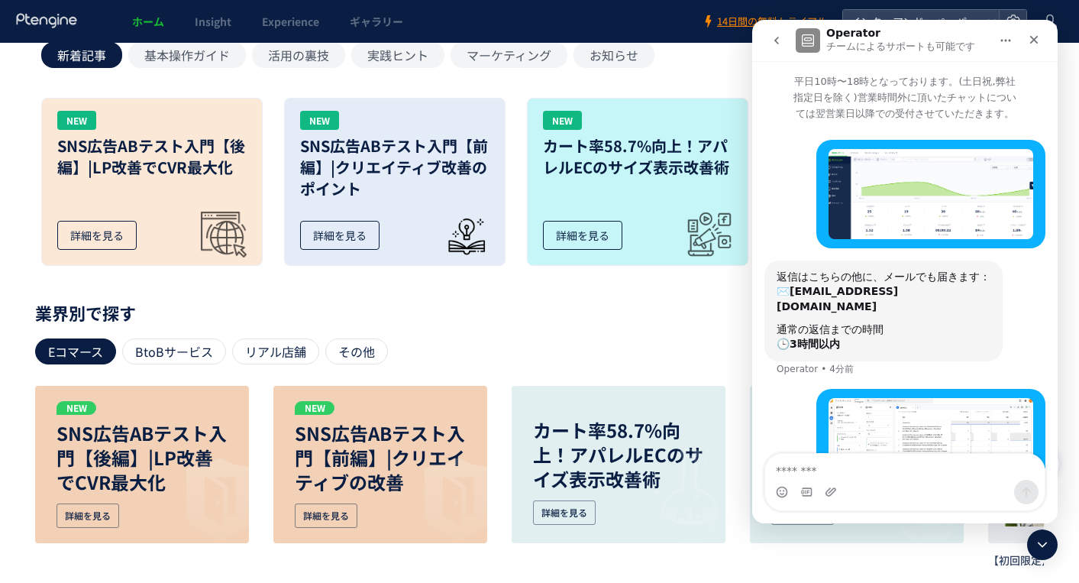
scroll to position [49, 0]
